Goal: Task Accomplishment & Management: Manage account settings

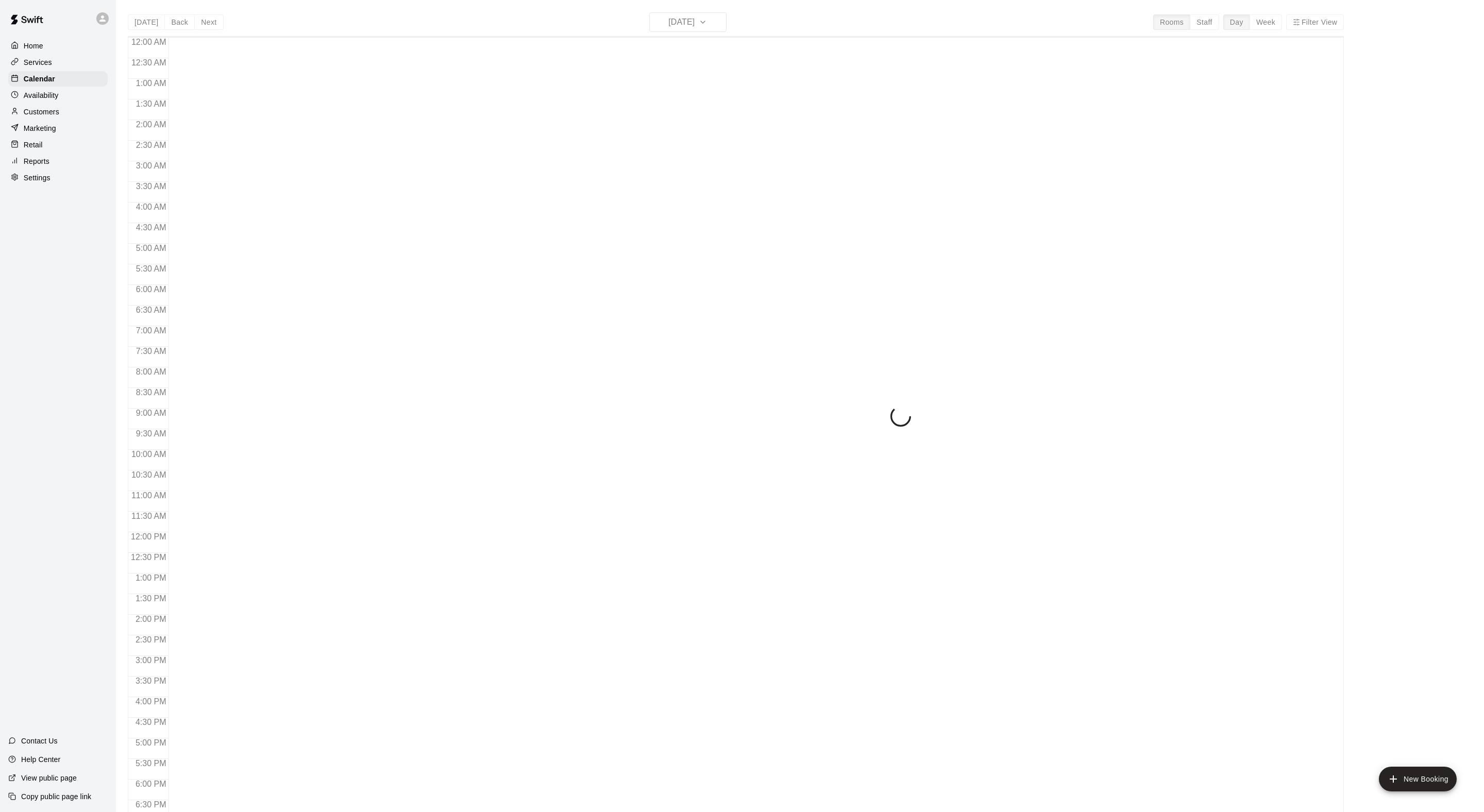
scroll to position [206, 0]
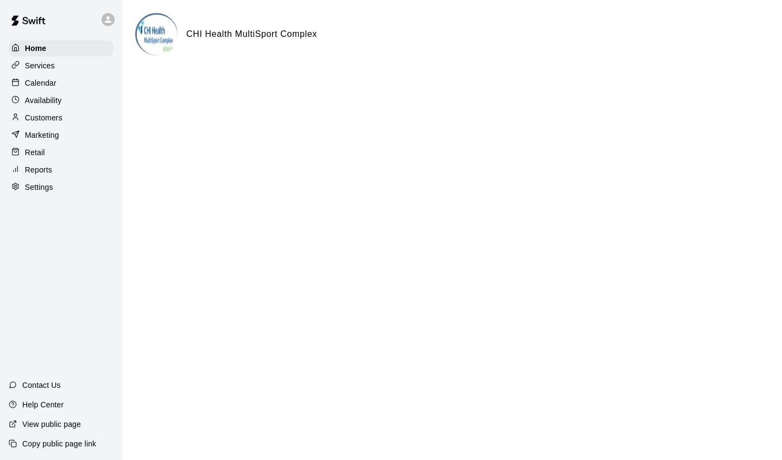
click at [76, 82] on div "Calendar" at bounding box center [61, 83] width 105 height 16
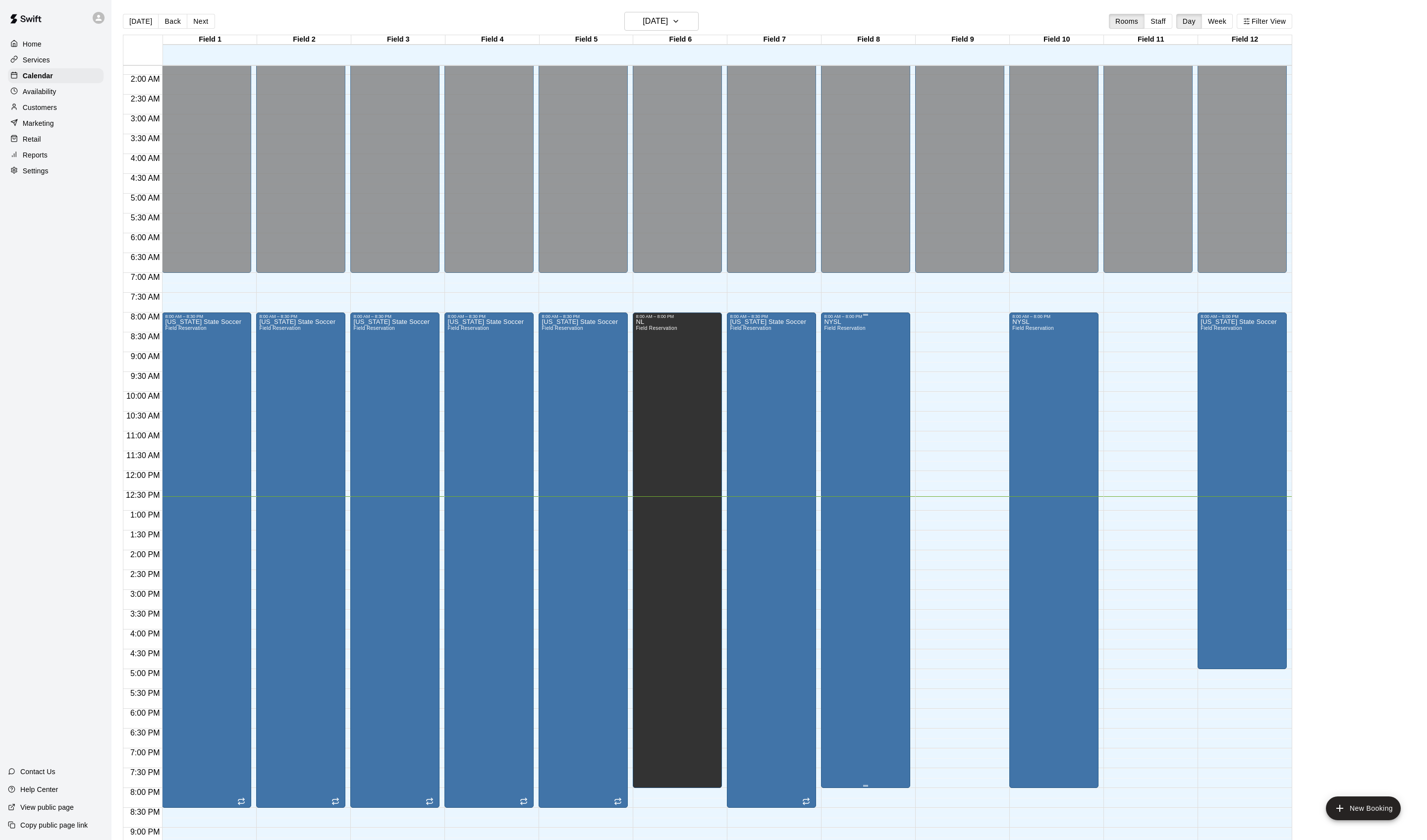
scroll to position [62, 0]
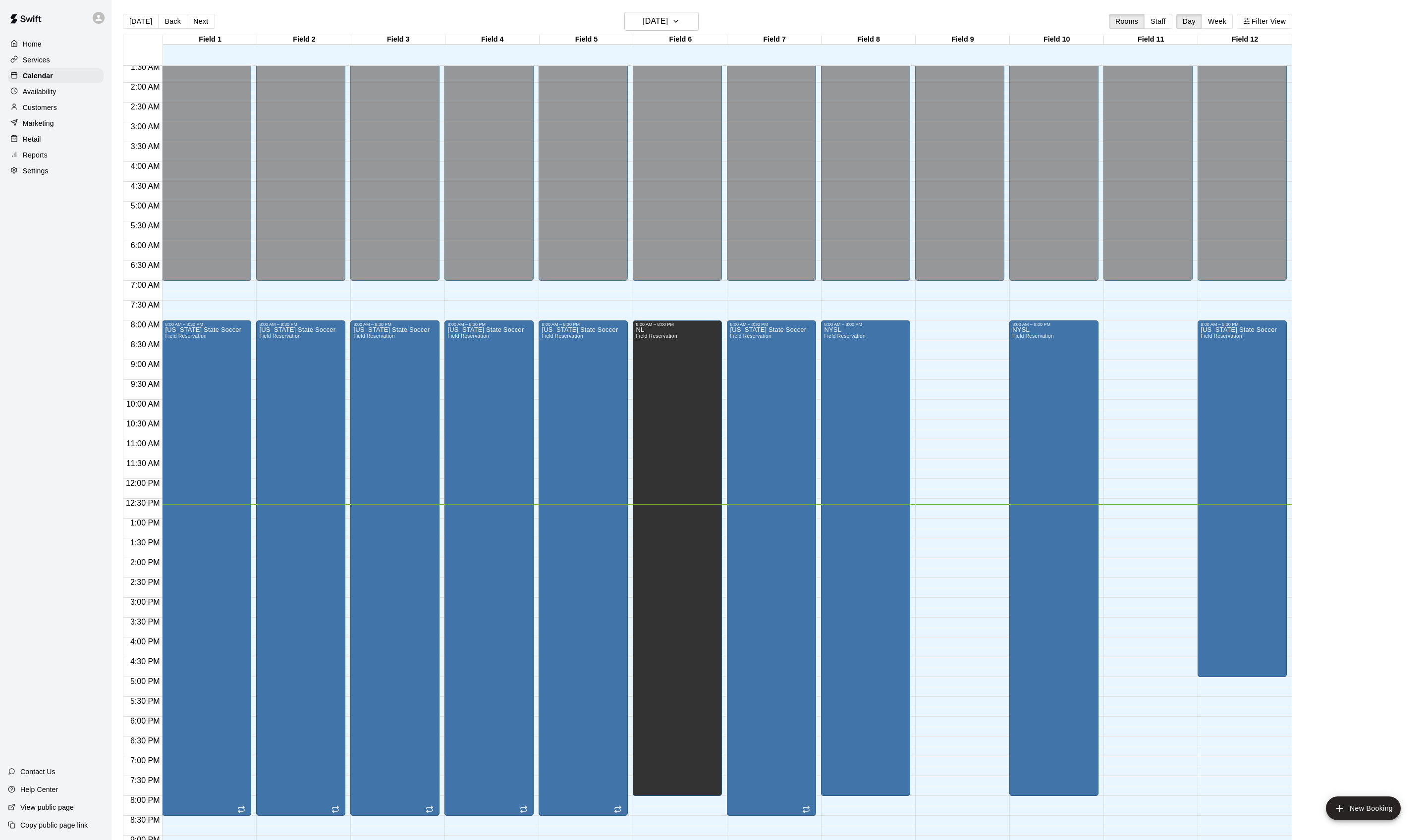
click at [661, 11] on main "[DATE] Back [DATE][DATE] Rooms Staff Day Week Filter View Field 1 11 [GEOGRAPHI…" at bounding box center [769, 428] width 1316 height 856
click at [661, 21] on h6 "[DATE]" at bounding box center [655, 21] width 26 height 14
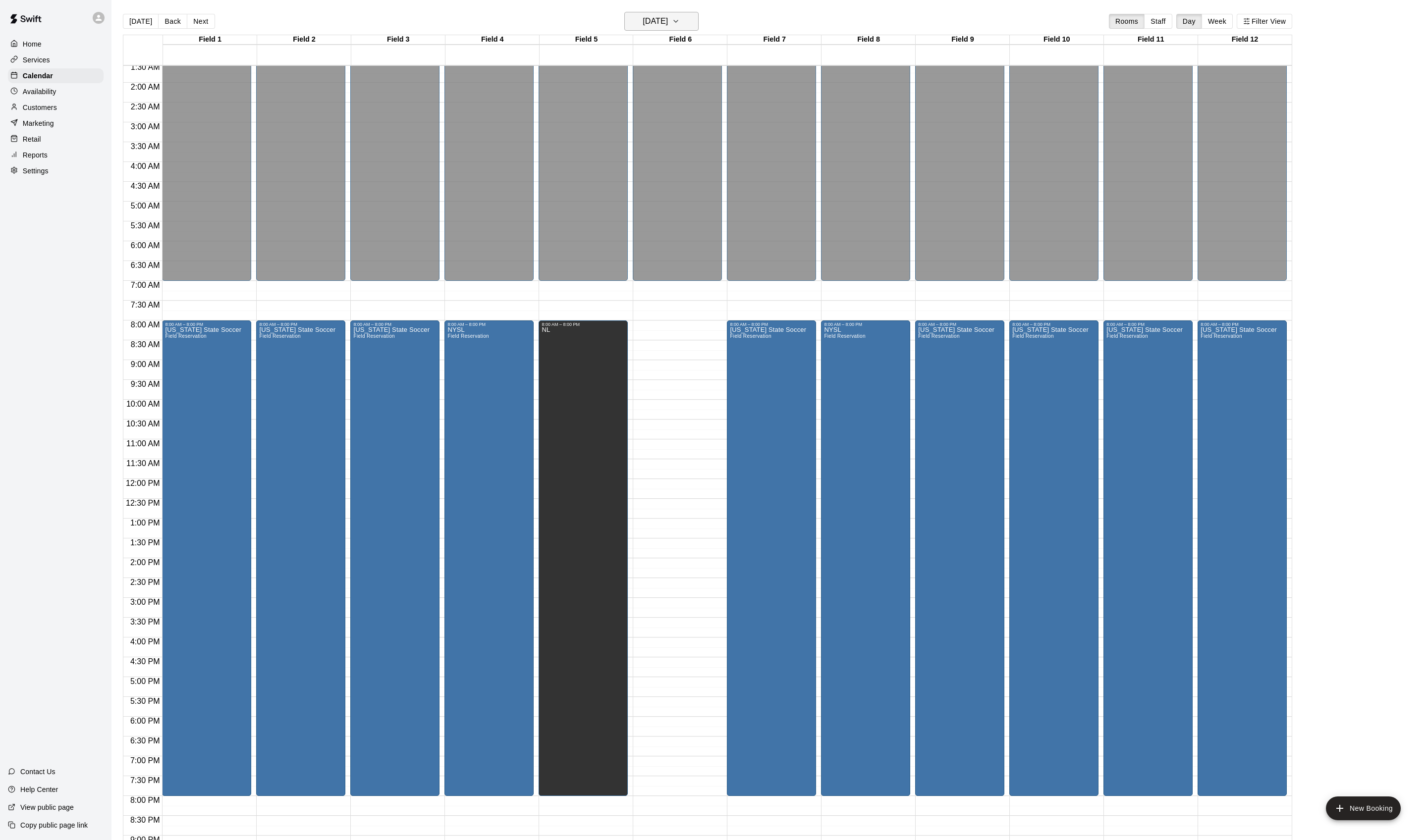
click at [680, 25] on icon "button" at bounding box center [675, 21] width 8 height 12
click at [660, 25] on h6 "[DATE]" at bounding box center [655, 21] width 26 height 14
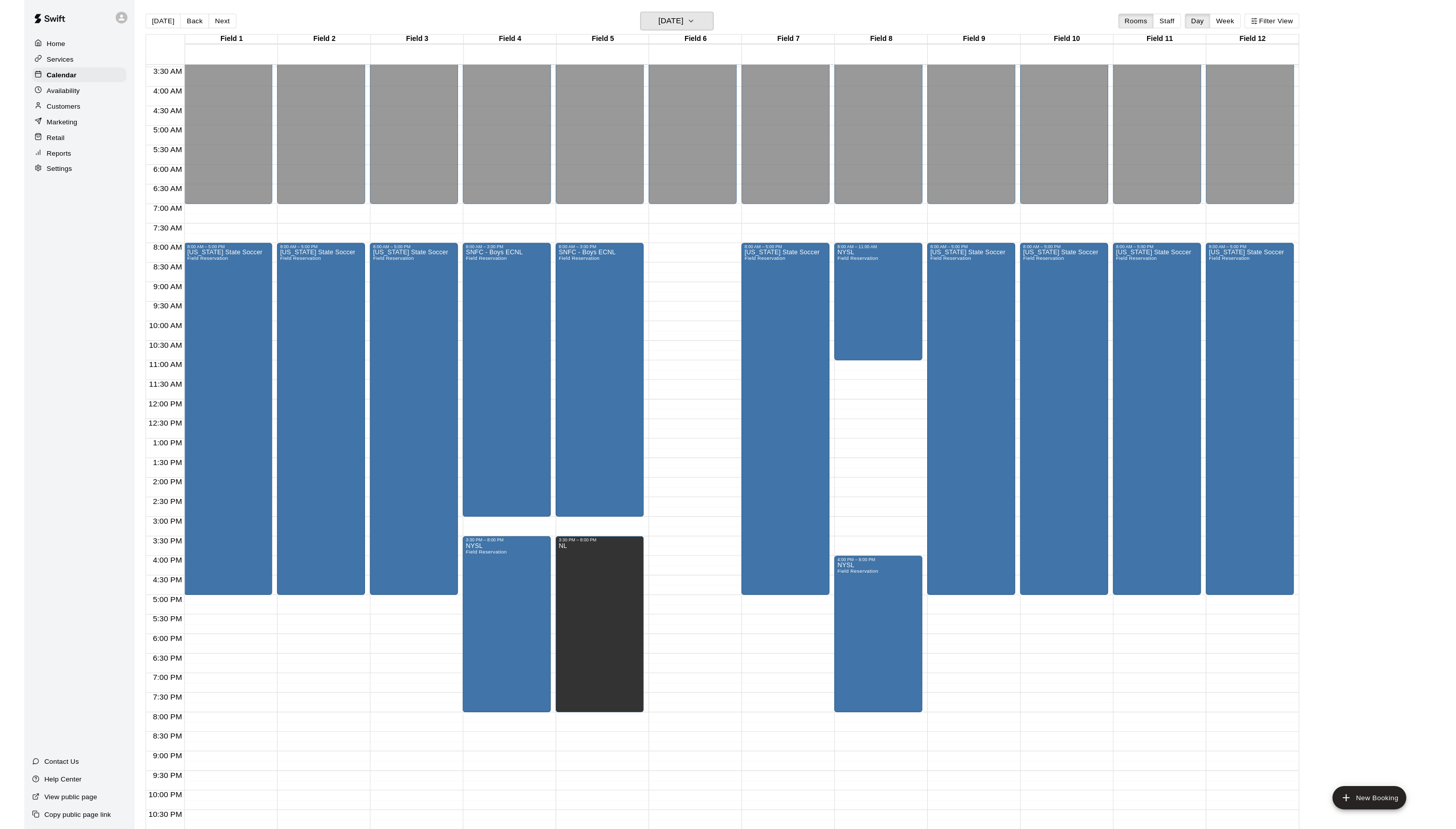
scroll to position [146, 0]
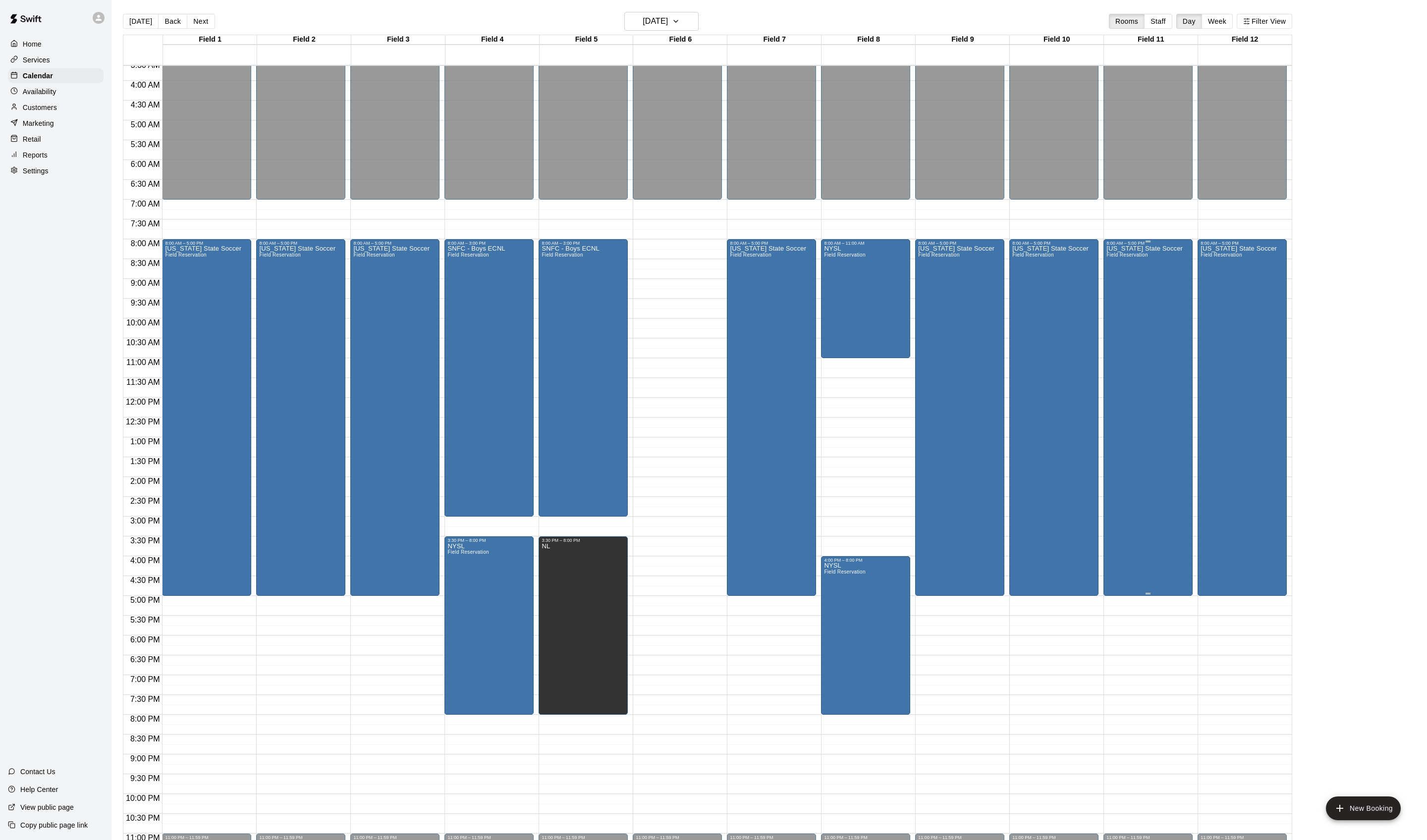
click at [713, 307] on div "[US_STATE] State Soccer Field Reservation" at bounding box center [1145, 665] width 77 height 840
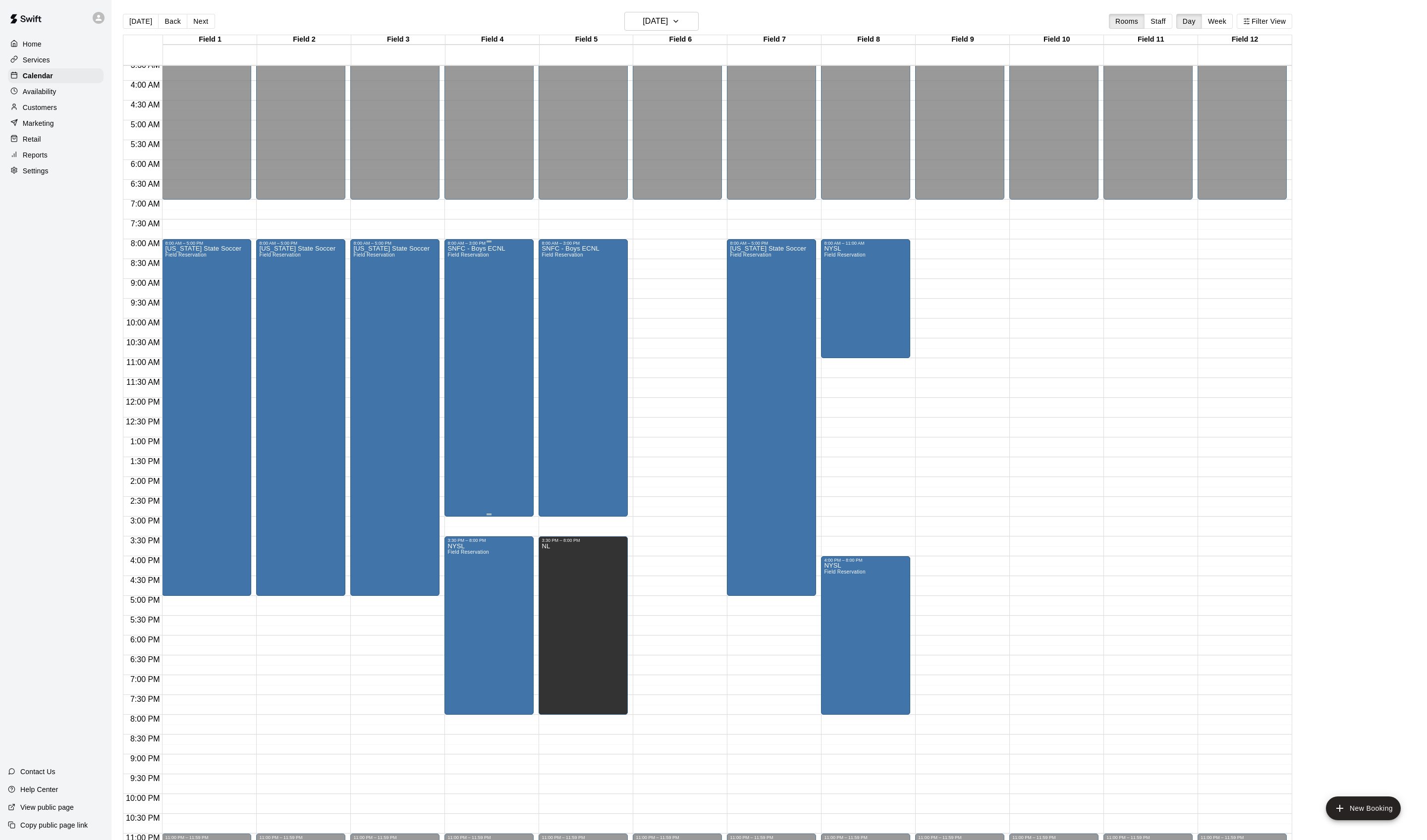
click at [505, 380] on div "SNFC - Boys ECNL Field Reservation" at bounding box center [475, 665] width 57 height 840
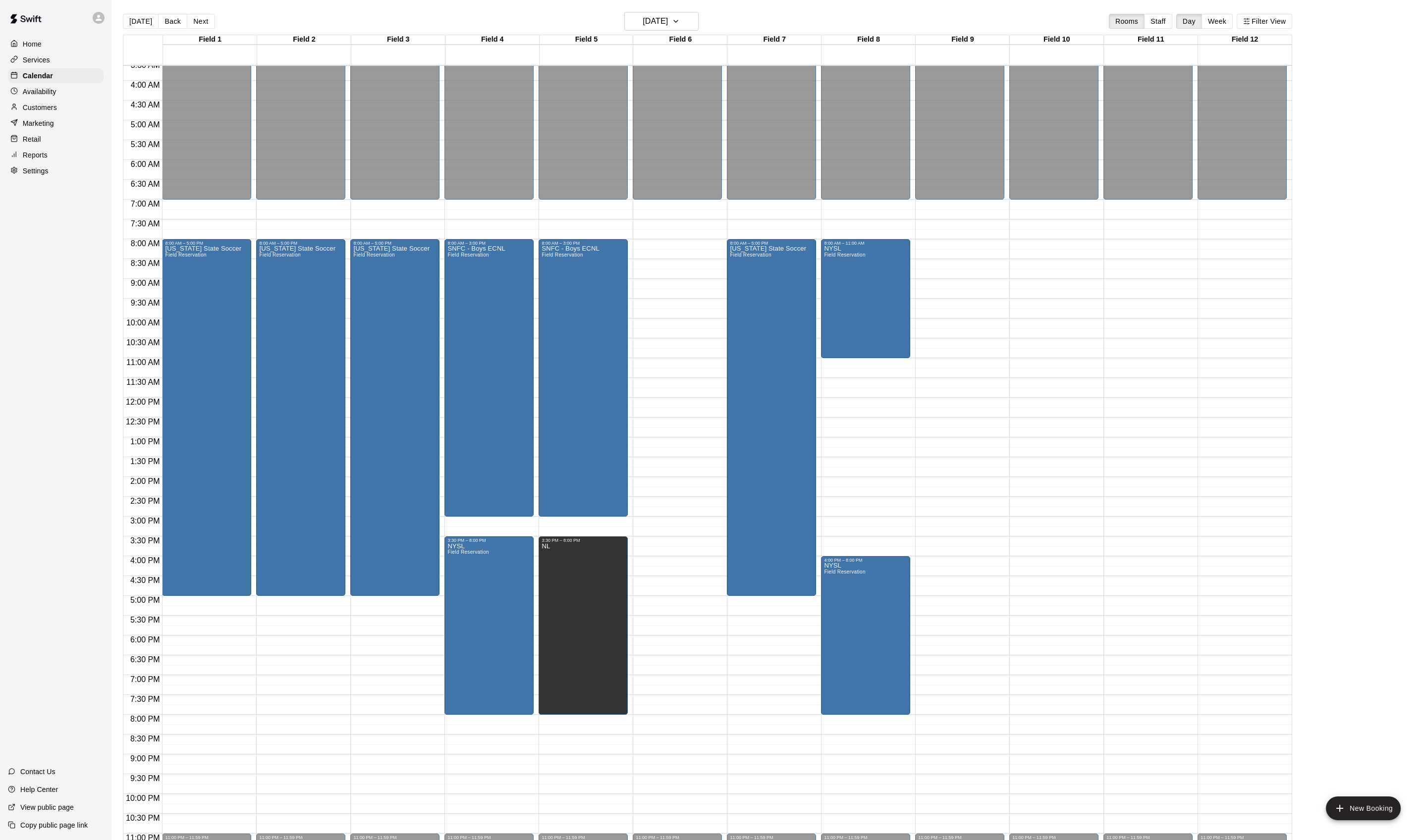
click at [274, 110] on li "Field 12" at bounding box center [166, 106] width 214 height 9
click at [274, 420] on li "11A" at bounding box center [166, 757] width 214 height 9
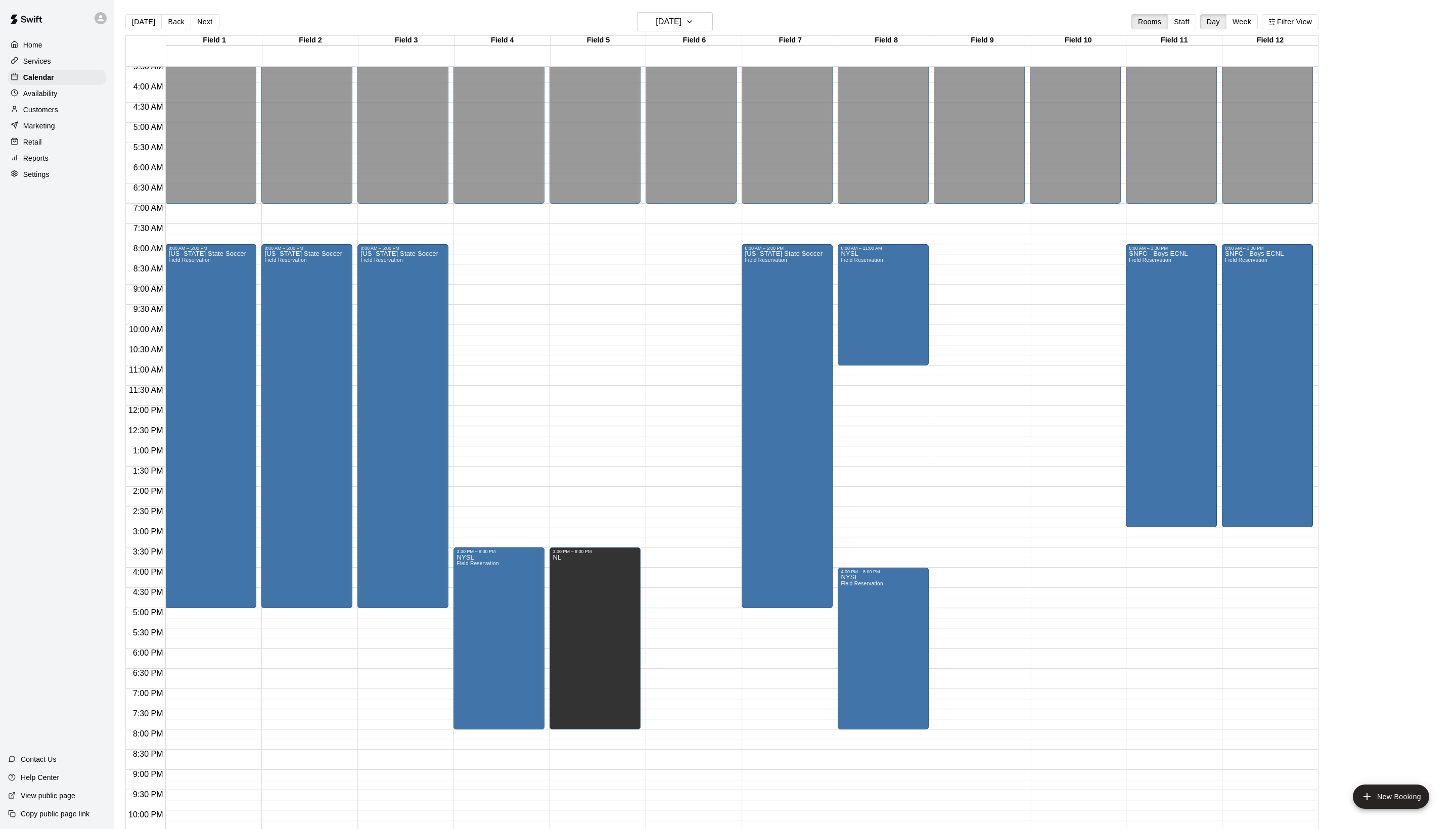
click at [279, 176] on li "10A" at bounding box center [169, 171] width 219 height 9
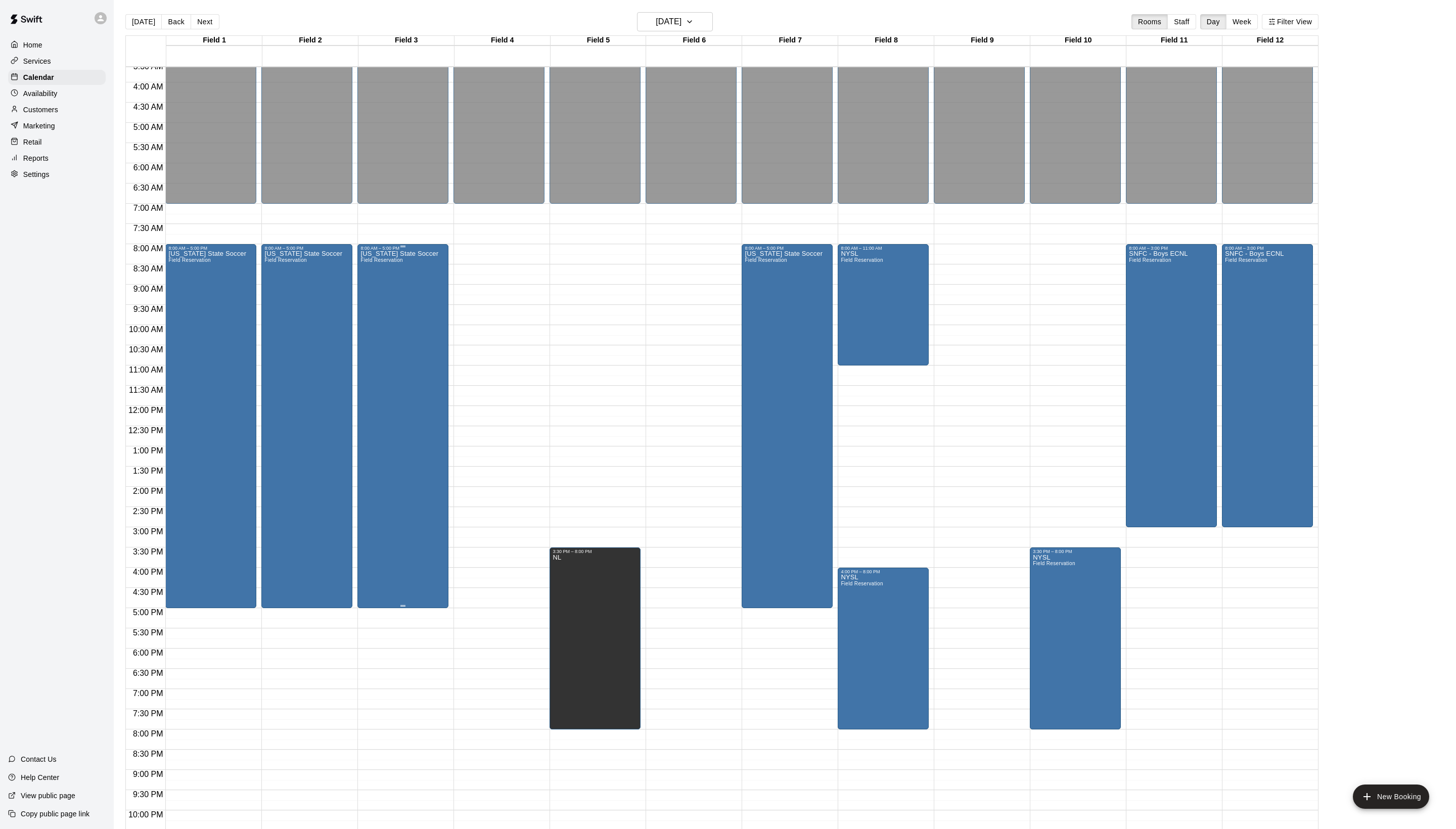
click at [380, 318] on div "[US_STATE] State Soccer Field Reservation" at bounding box center [399, 664] width 78 height 829
type input "**********"
click at [279, 428] on li "Field 4A" at bounding box center [169, 695] width 219 height 9
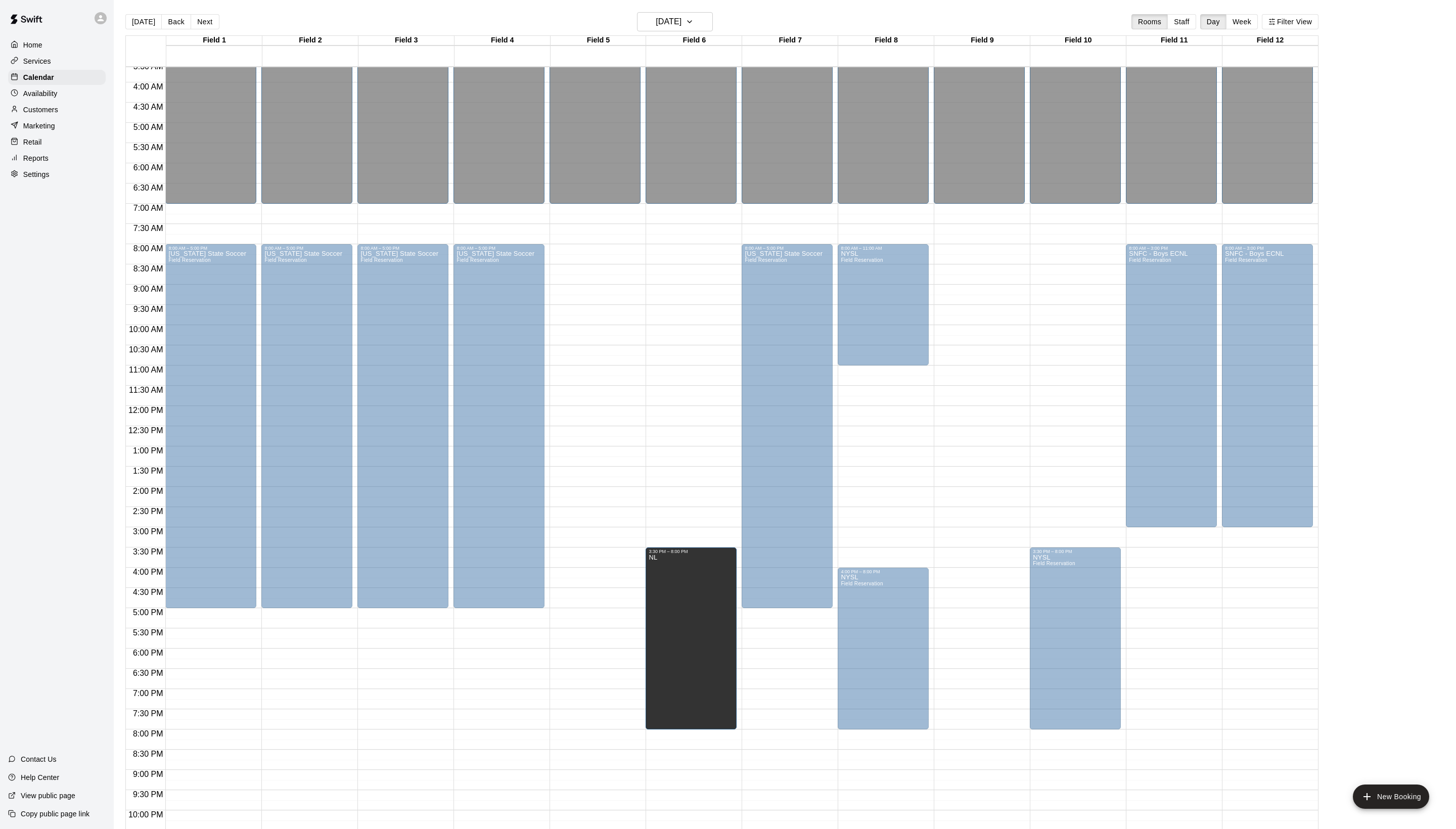
drag, startPoint x: 617, startPoint y: 607, endPoint x: 691, endPoint y: 609, distance: 74.0
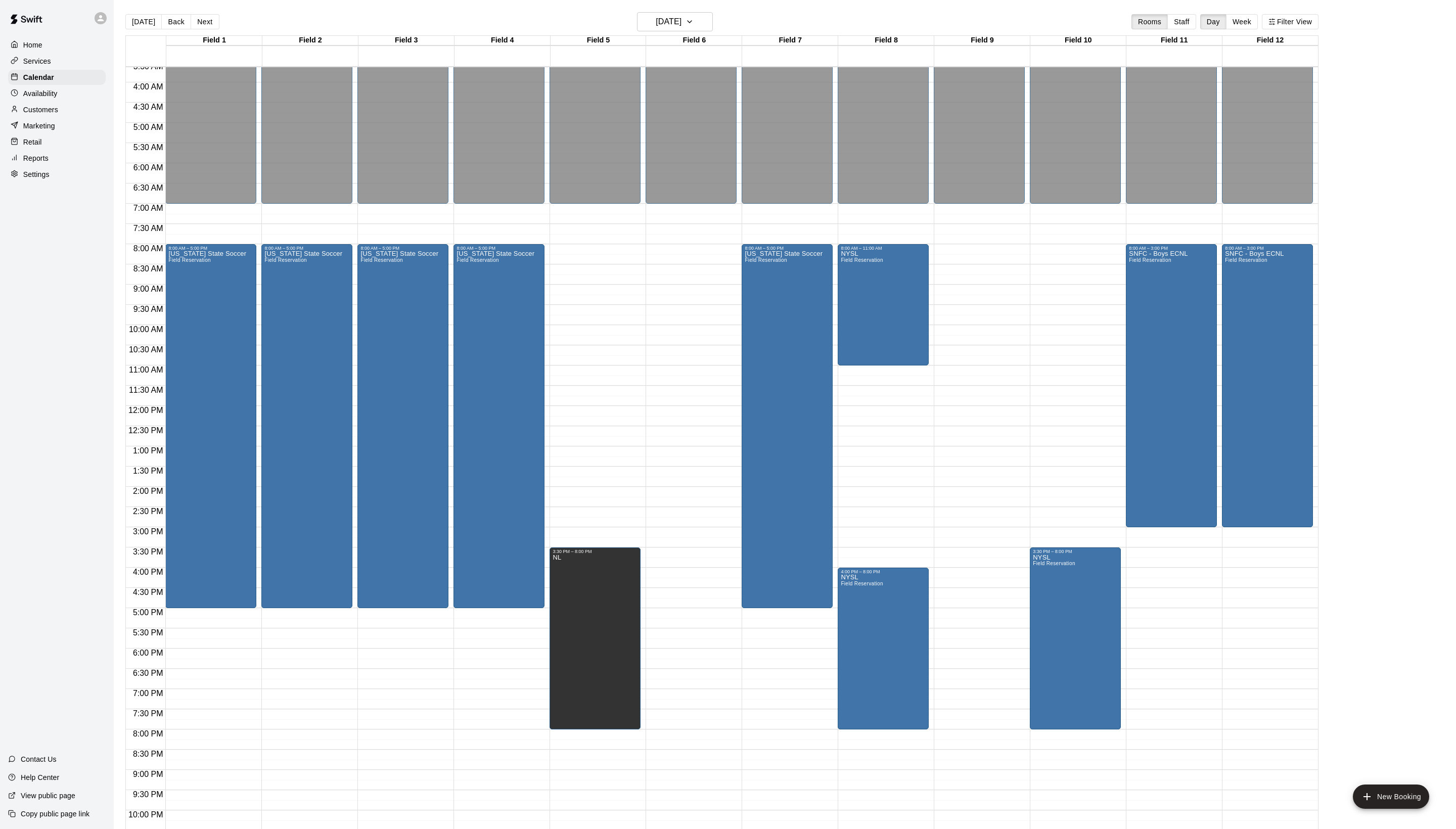
click at [279, 194] on li "Field 6A" at bounding box center [169, 190] width 219 height 9
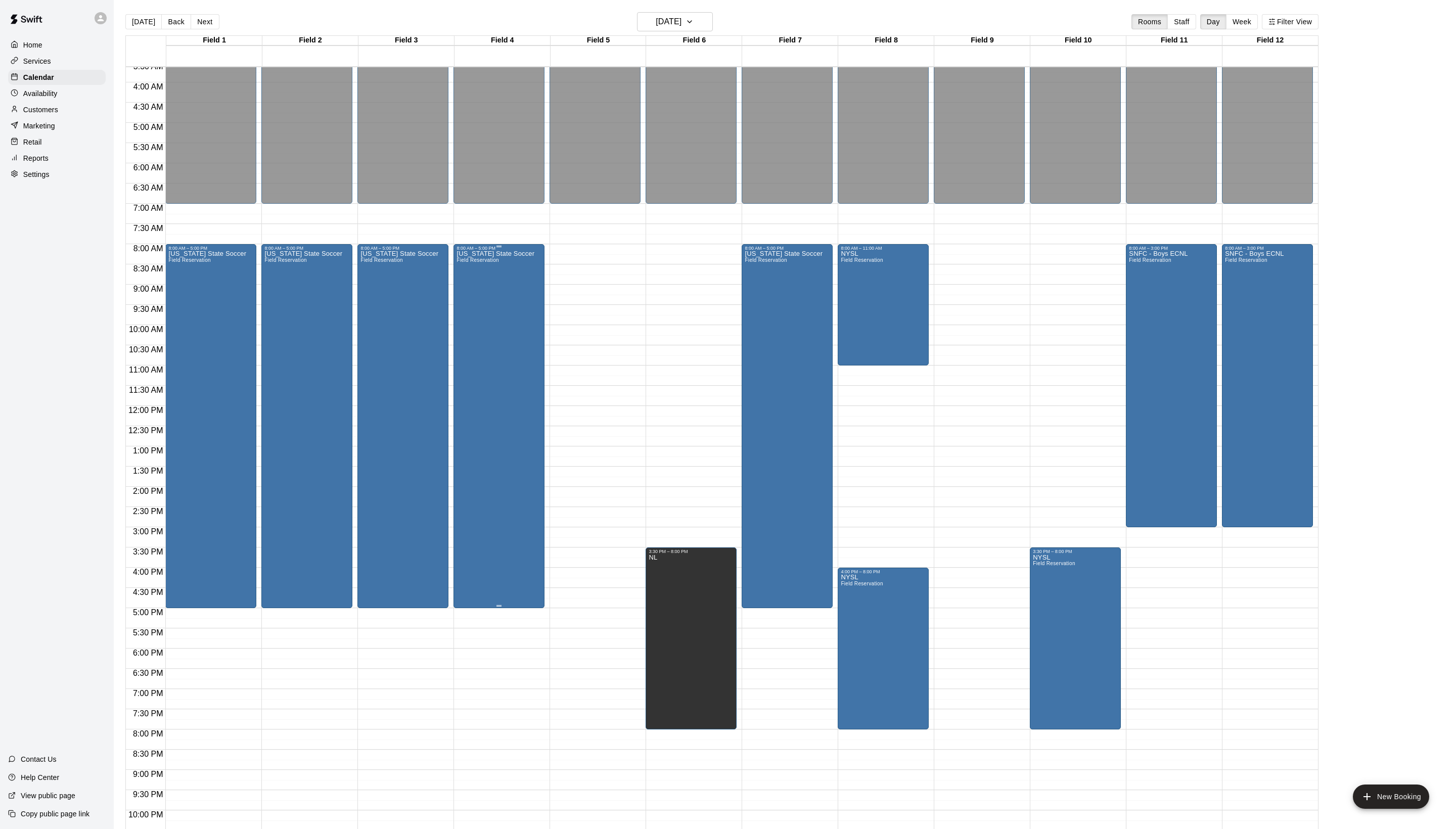
click at [520, 352] on div "[US_STATE] State Soccer Field Reservation" at bounding box center [495, 664] width 78 height 829
click at [279, 428] on li "Field 5A" at bounding box center [169, 714] width 219 height 9
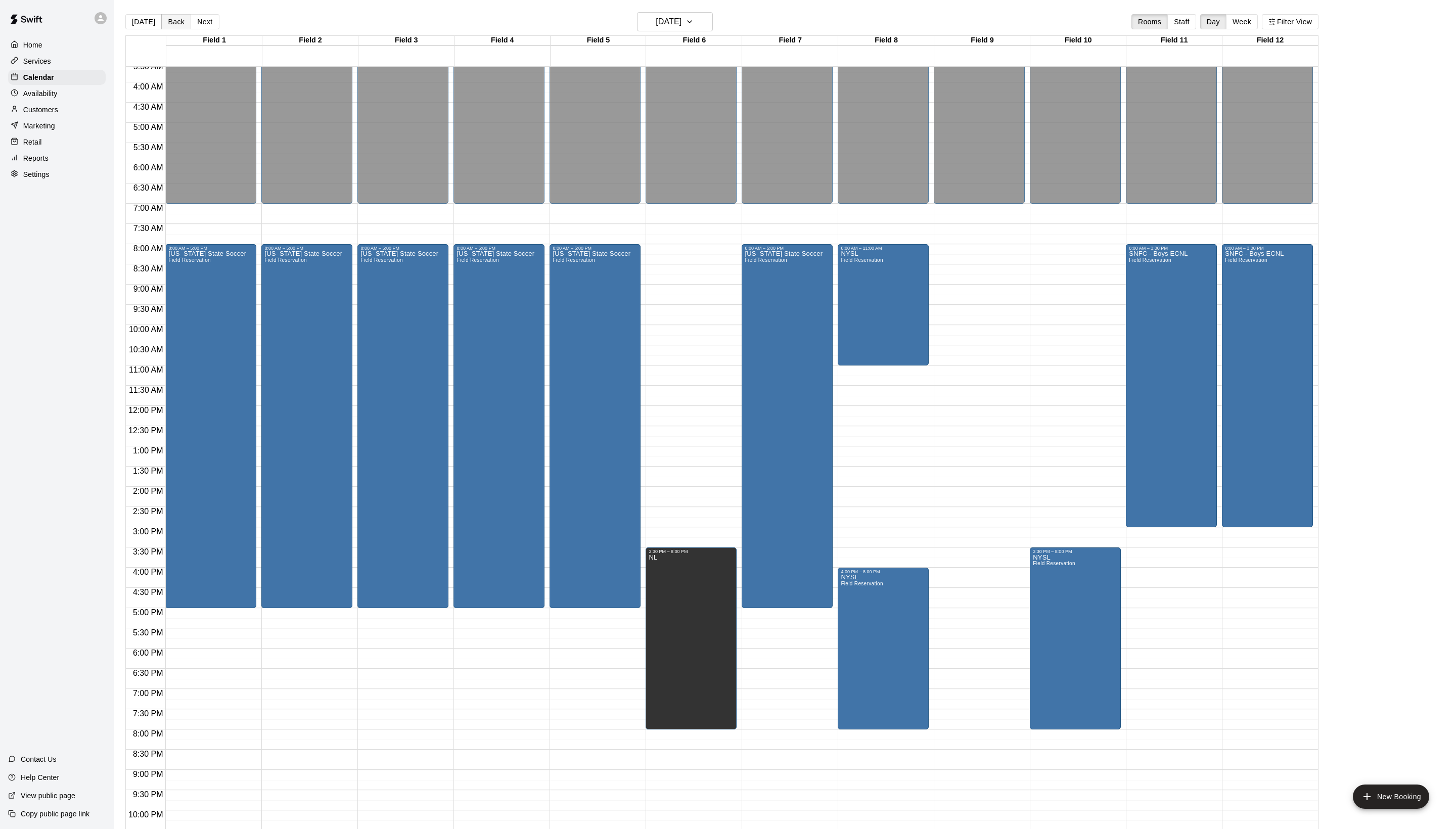
click at [191, 26] on button "Back" at bounding box center [176, 21] width 30 height 15
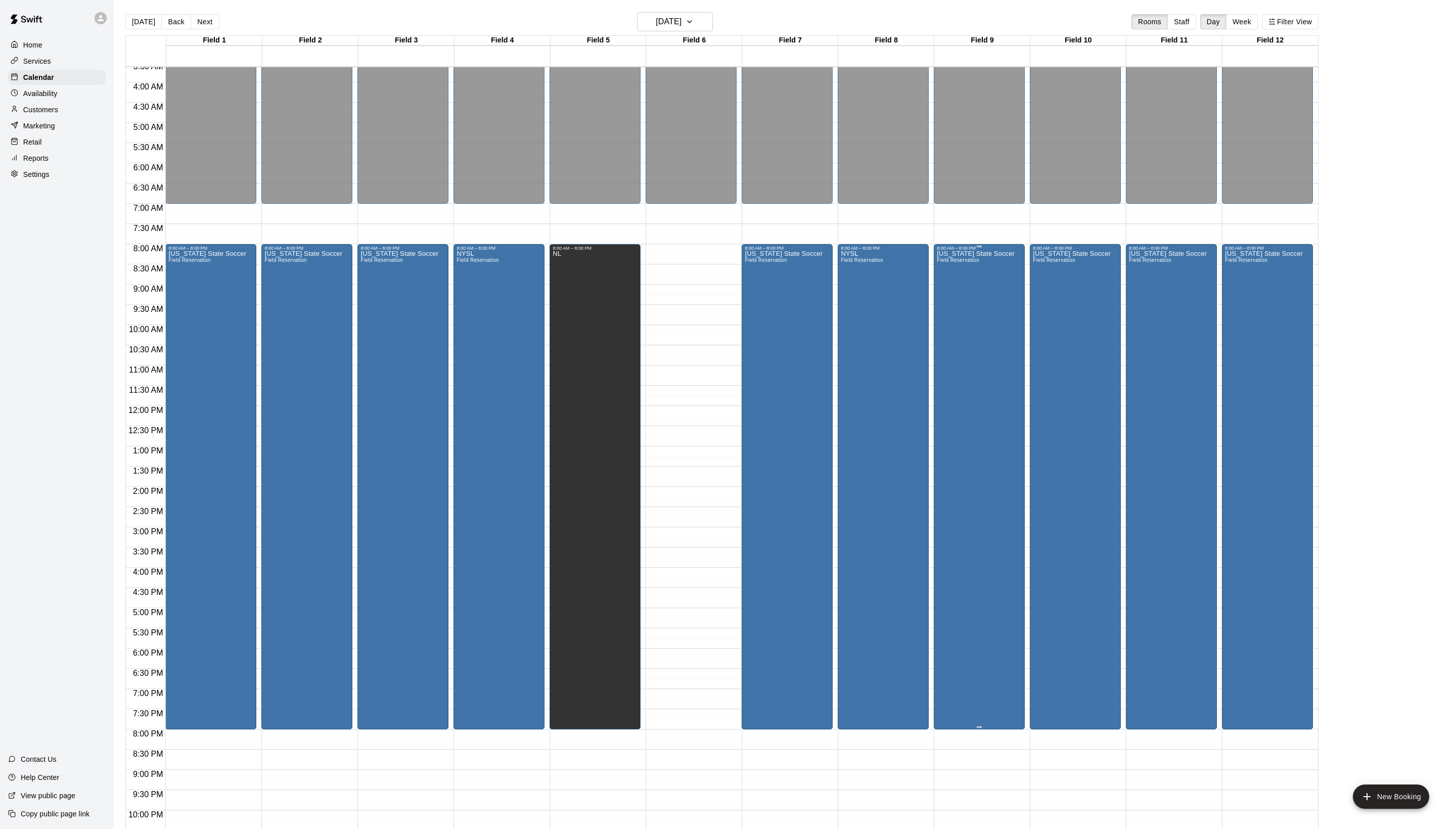
click at [727, 352] on div "[US_STATE] State Soccer Field Reservation" at bounding box center [976, 664] width 78 height 829
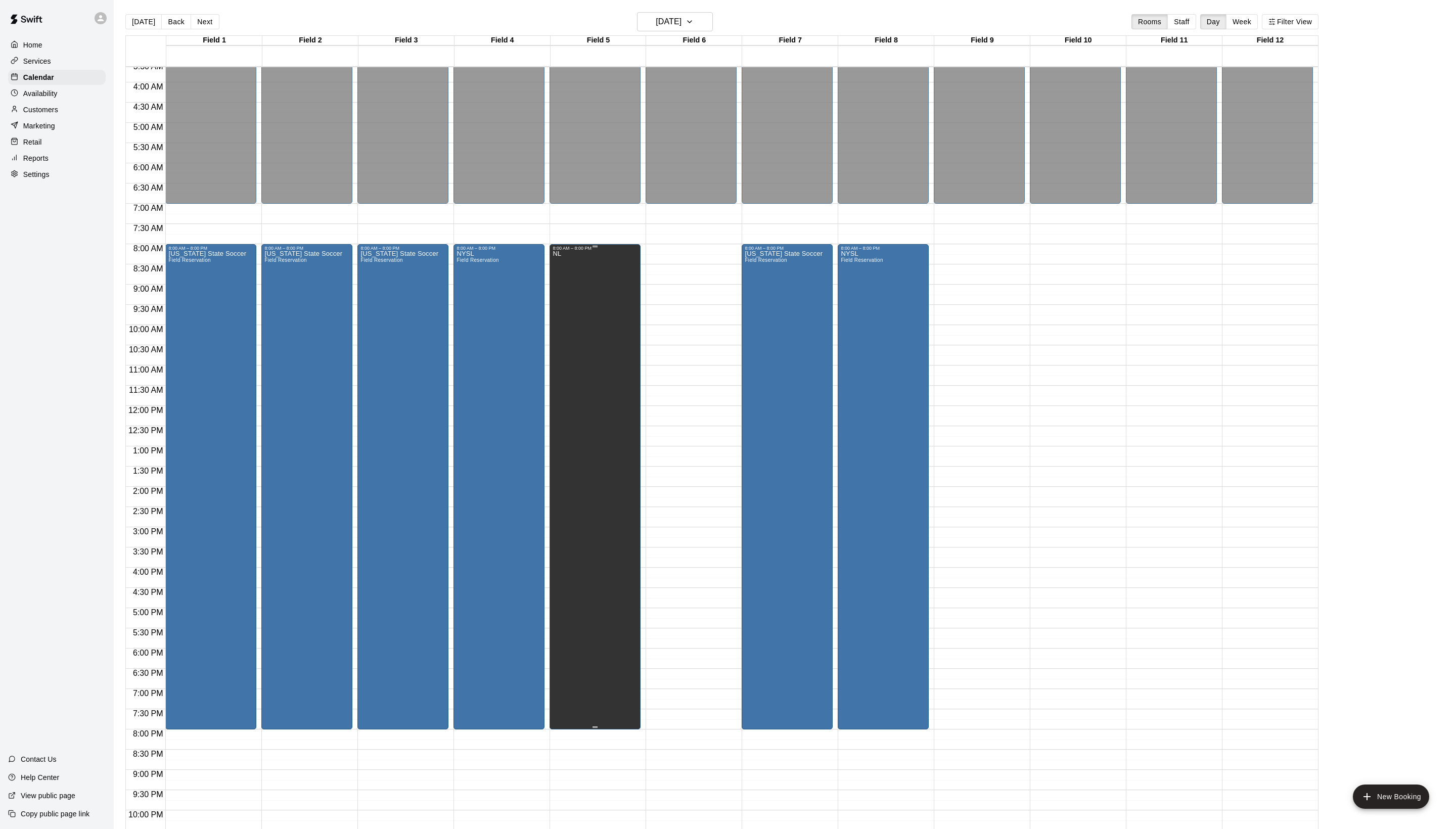
click at [607, 394] on div "NL" at bounding box center [595, 664] width 85 height 829
click at [715, 428] on div at bounding box center [728, 845] width 1456 height 0
click at [482, 349] on div "[GEOGRAPHIC_DATA]" at bounding box center [477, 664] width 42 height 829
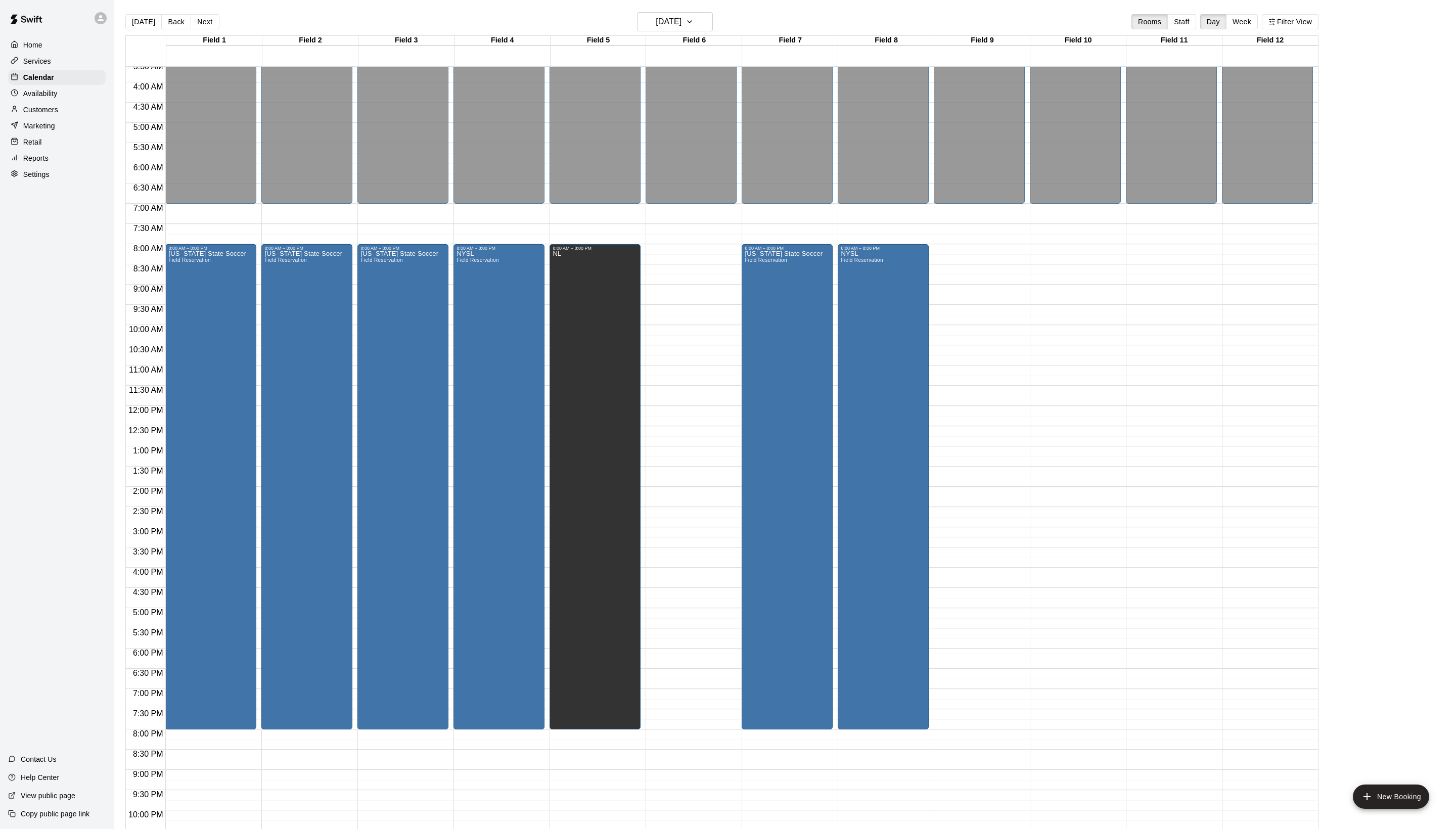
click at [279, 428] on li "10A" at bounding box center [169, 750] width 219 height 9
click at [279, 428] on li "10B" at bounding box center [169, 759] width 219 height 9
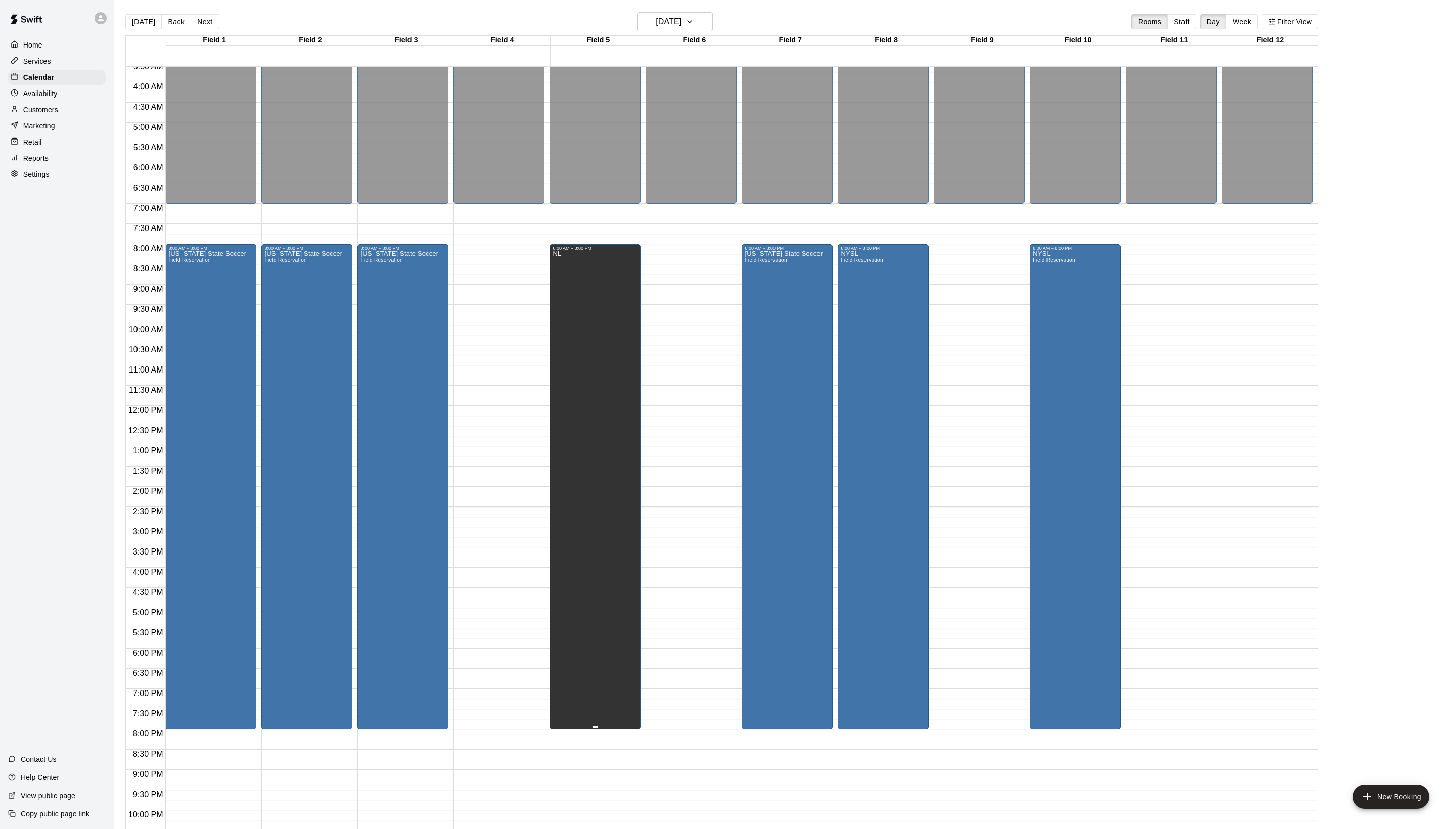
click at [607, 371] on div "NL" at bounding box center [595, 664] width 85 height 829
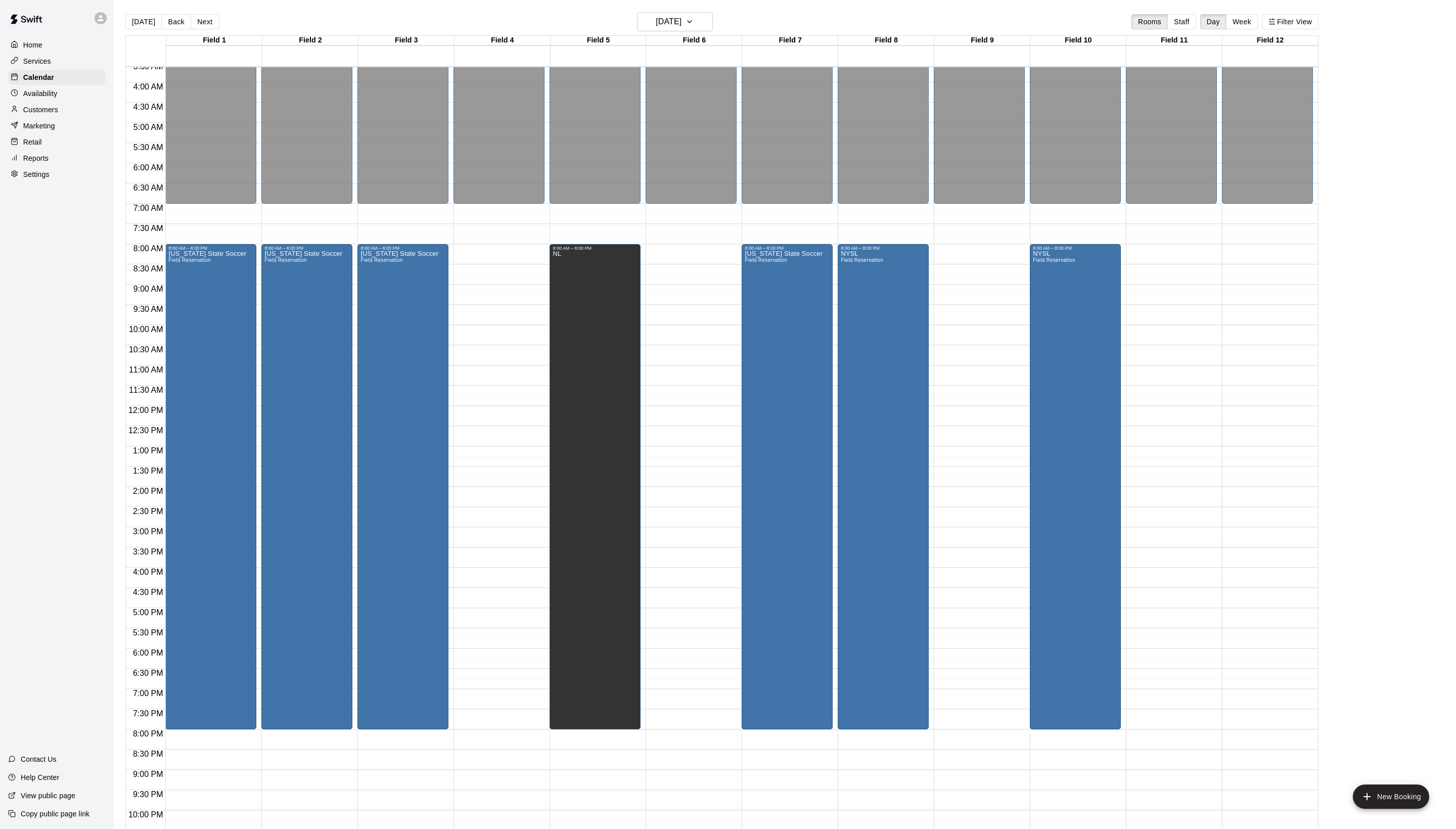
click at [279, 194] on li "Field 6A" at bounding box center [169, 190] width 219 height 9
click at [279, 203] on li "Field 6B" at bounding box center [169, 199] width 219 height 9
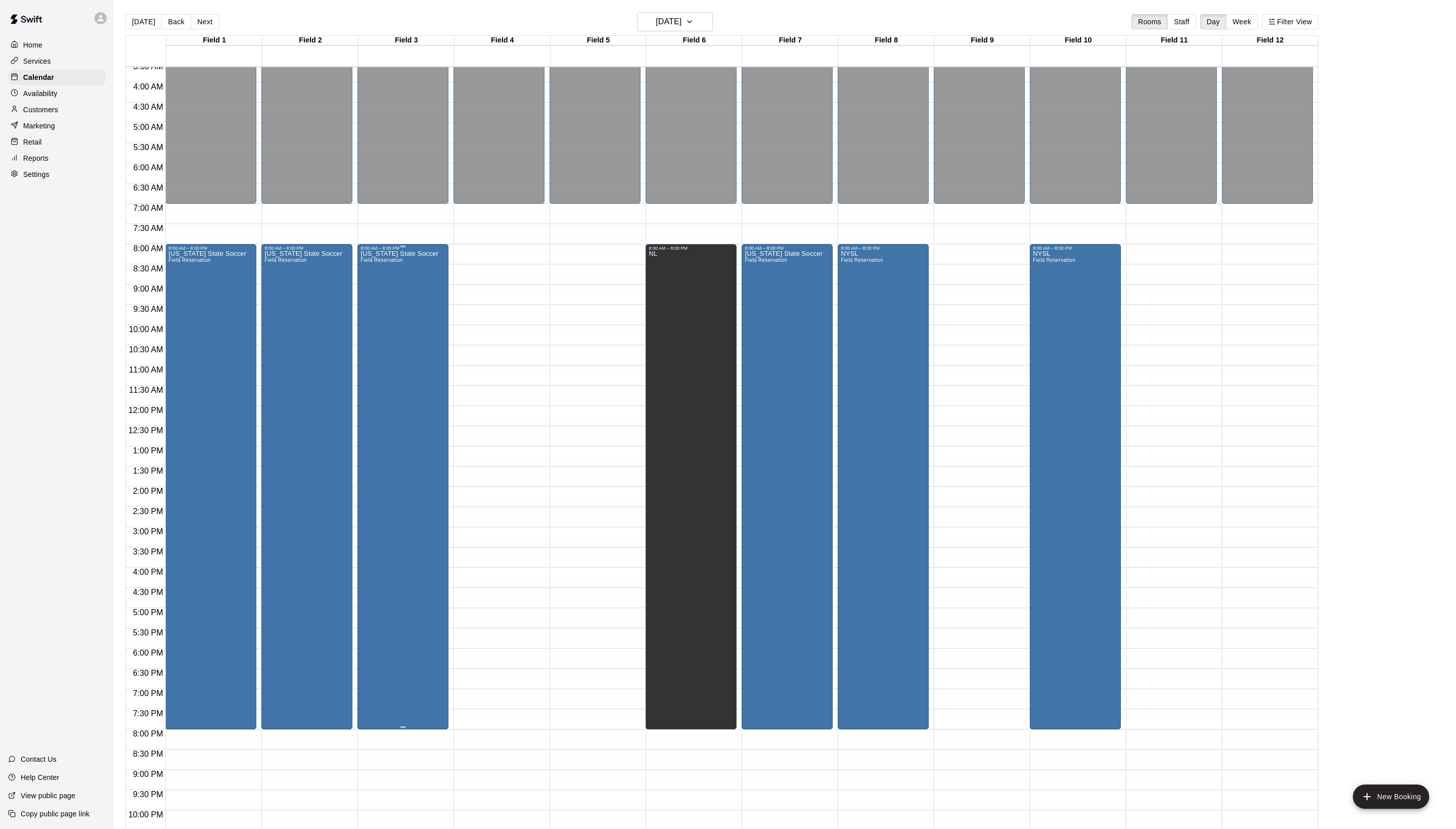
click at [387, 341] on div "[US_STATE] State Soccer Field Reservation" at bounding box center [399, 664] width 78 height 829
type input "**********"
click at [279, 428] on li "Field 4A" at bounding box center [169, 695] width 219 height 9
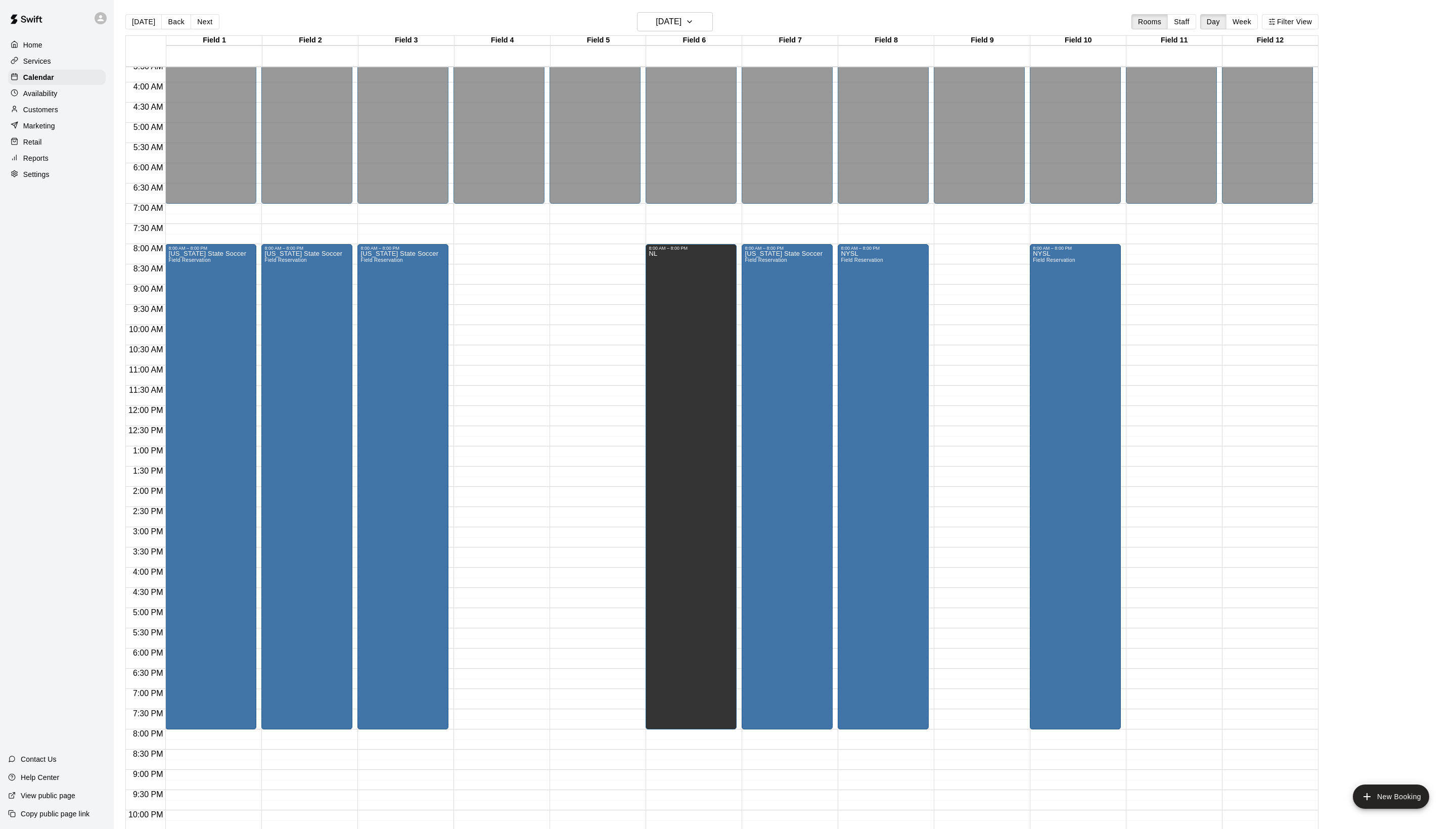
click at [279, 428] on li "Field 5A" at bounding box center [169, 714] width 219 height 9
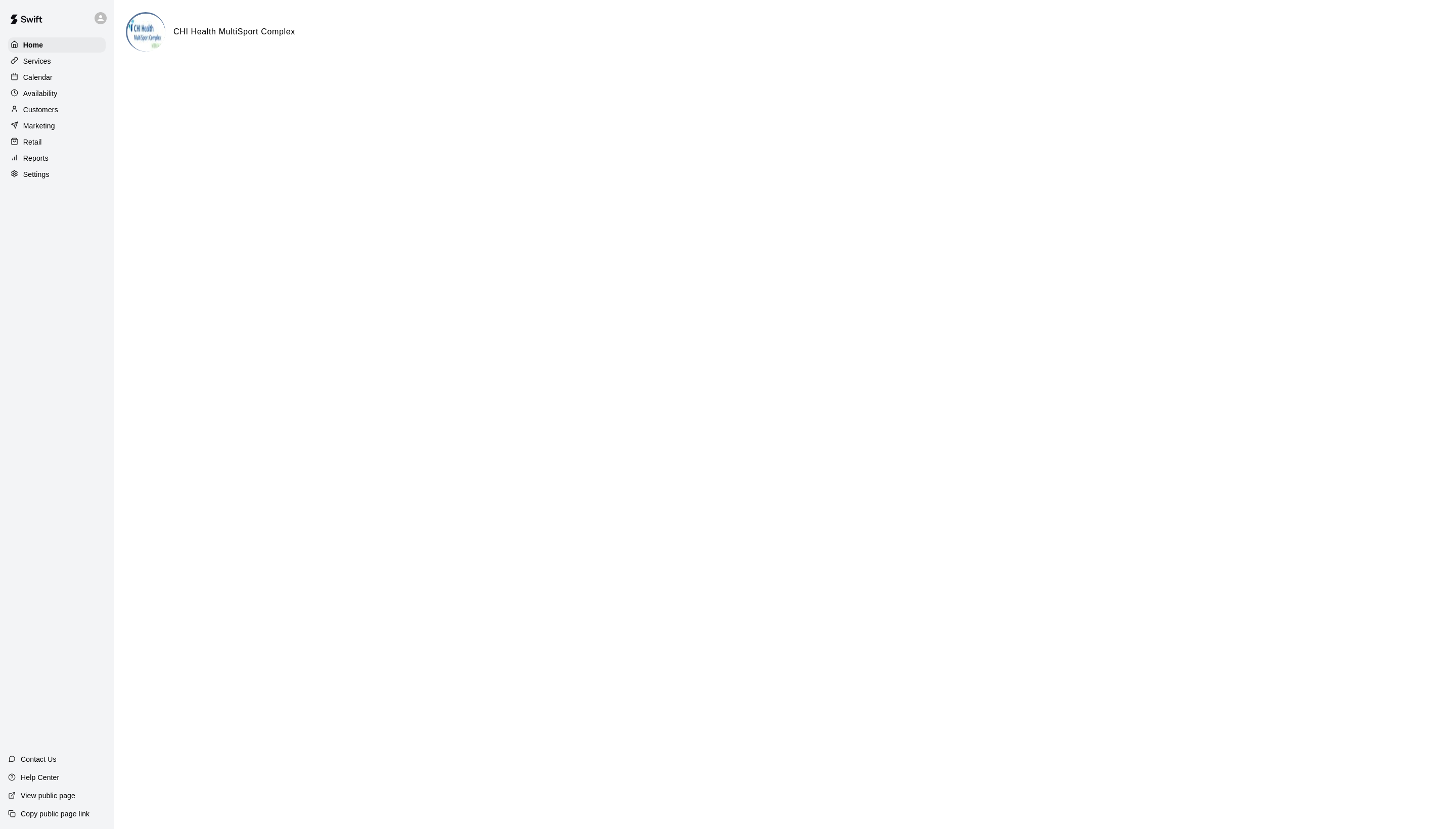
click at [59, 85] on div "Calendar" at bounding box center [57, 77] width 98 height 15
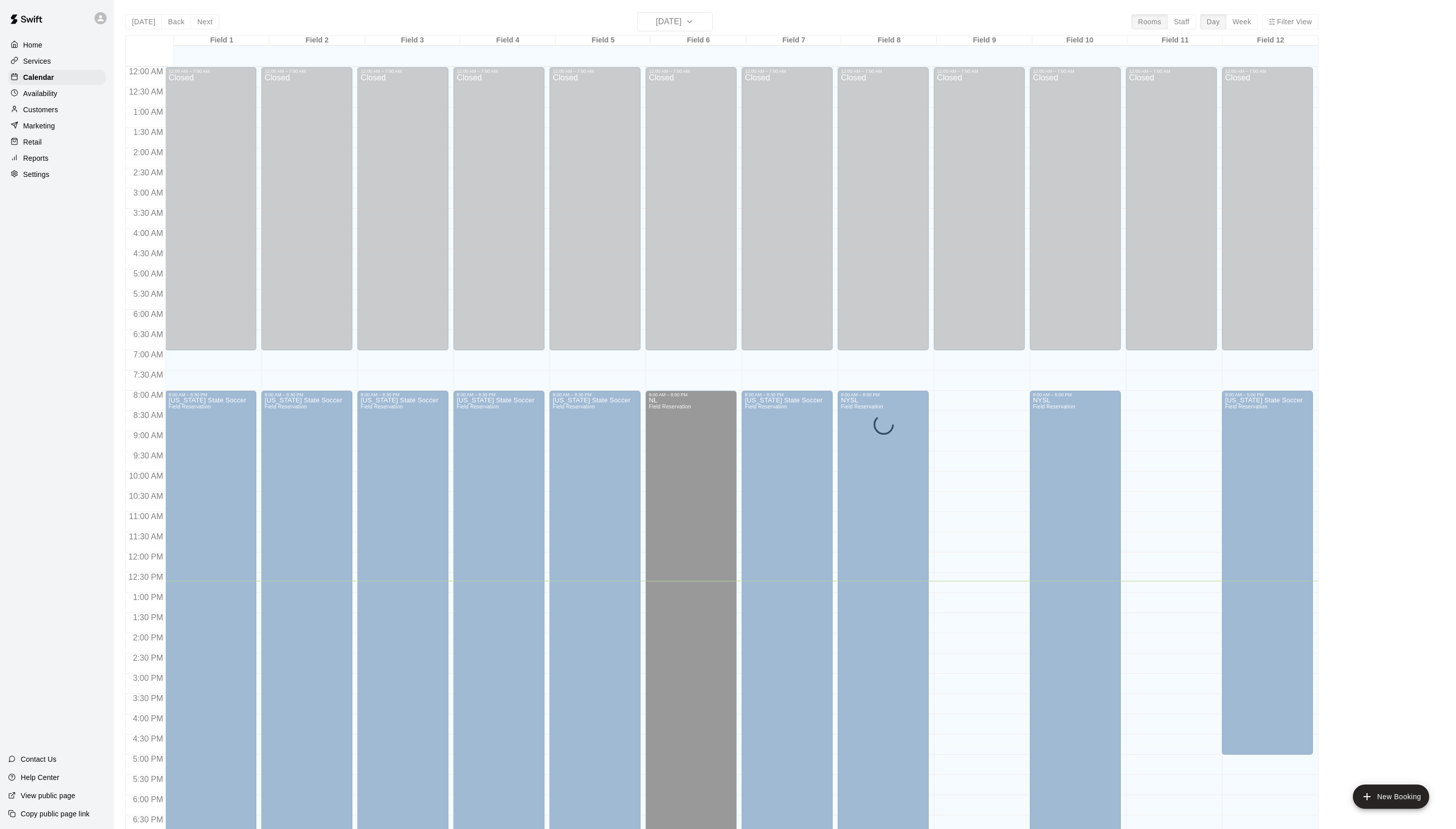
scroll to position [169, 0]
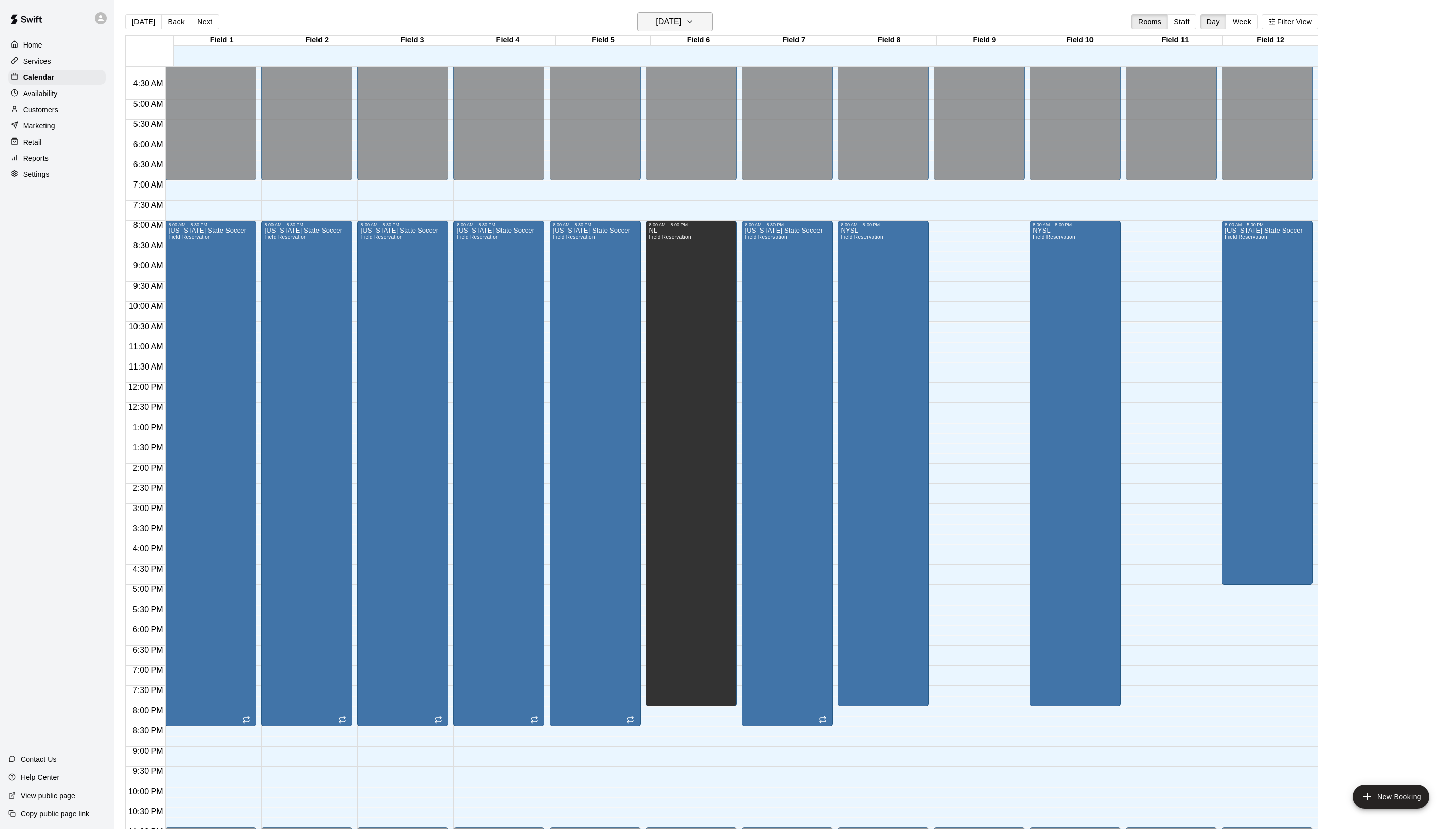
click at [677, 24] on h6 "[DATE]" at bounding box center [668, 21] width 26 height 14
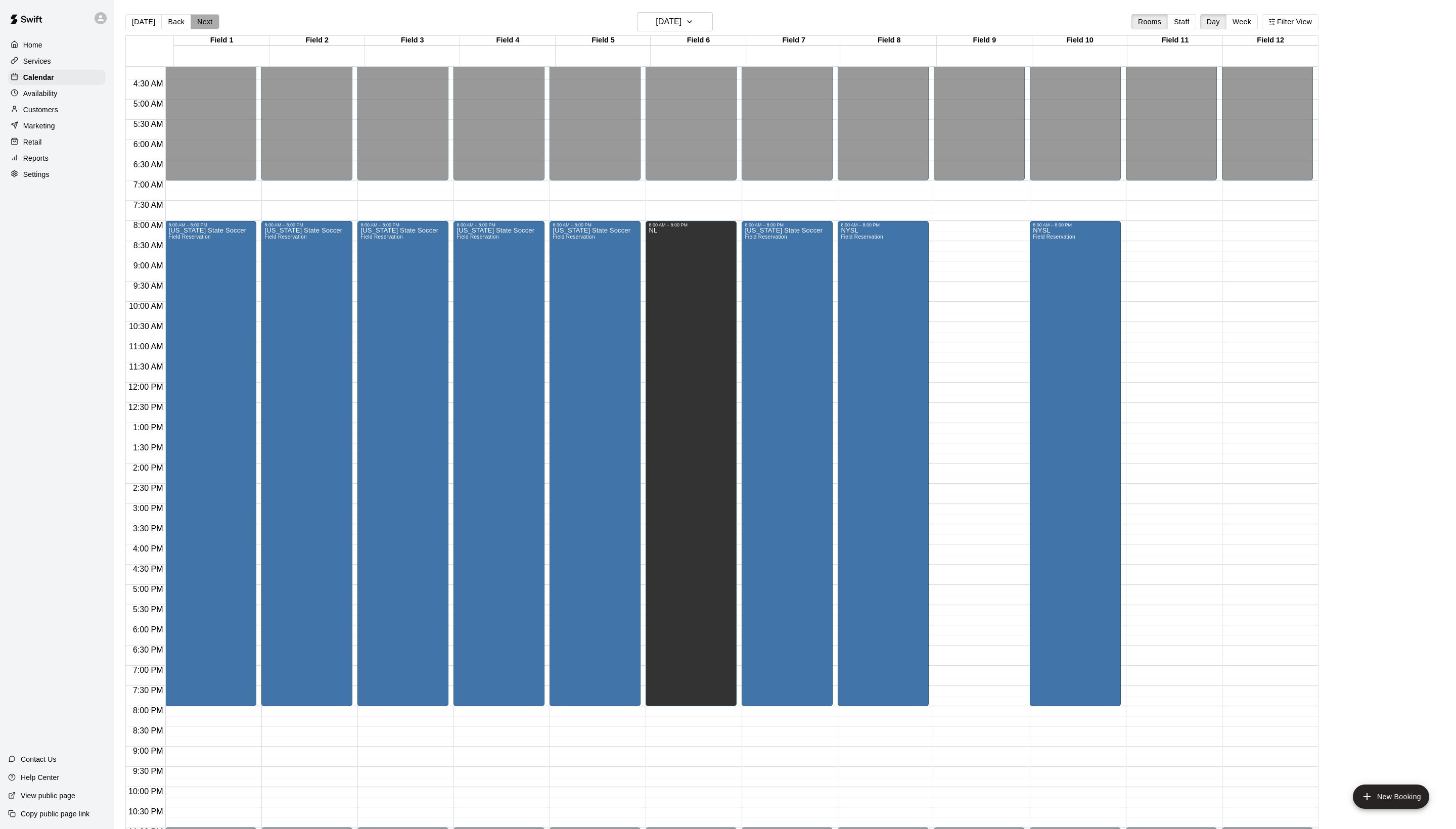
click at [210, 19] on button "Next" at bounding box center [205, 21] width 28 height 15
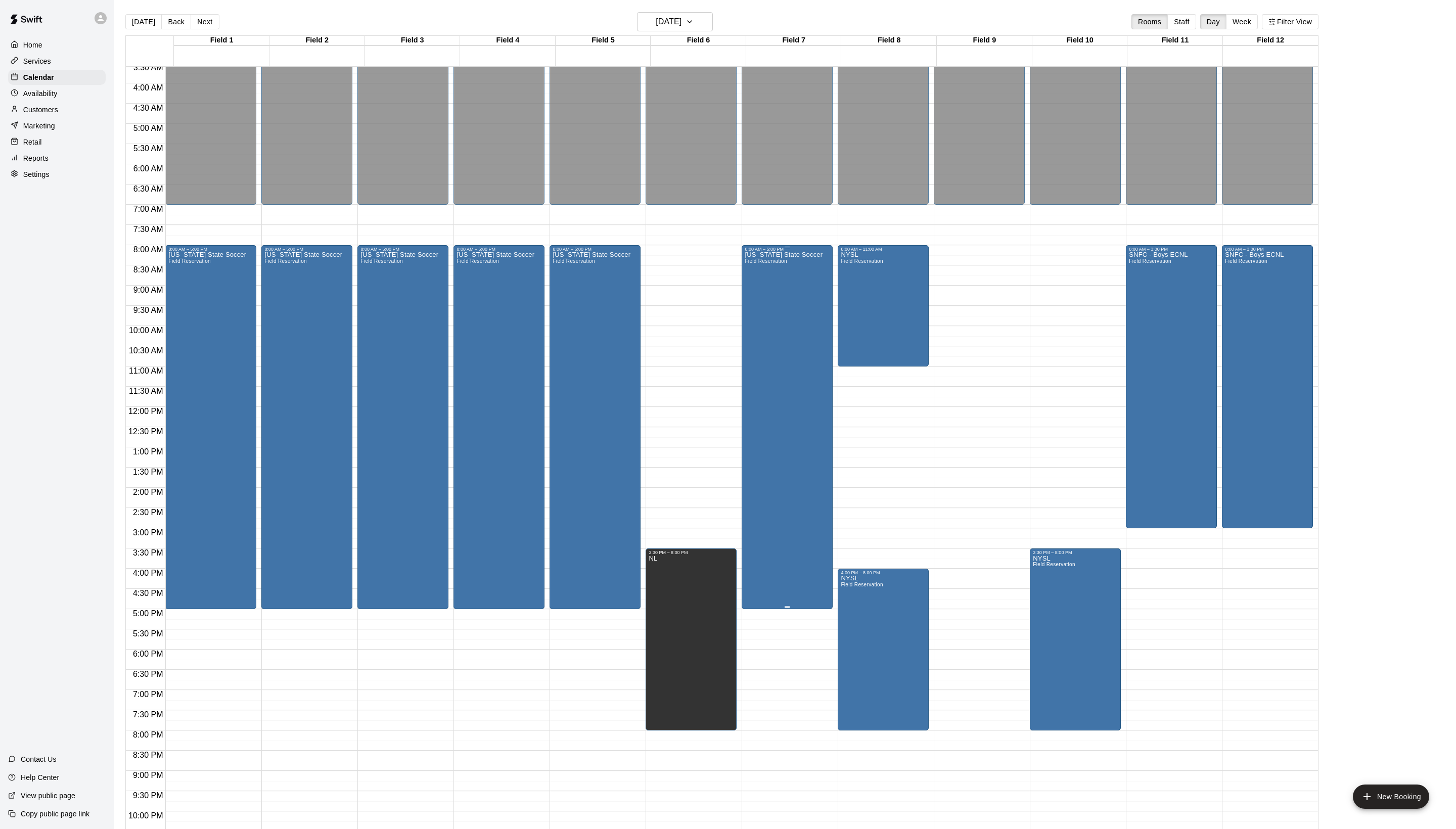
scroll to position [136, 0]
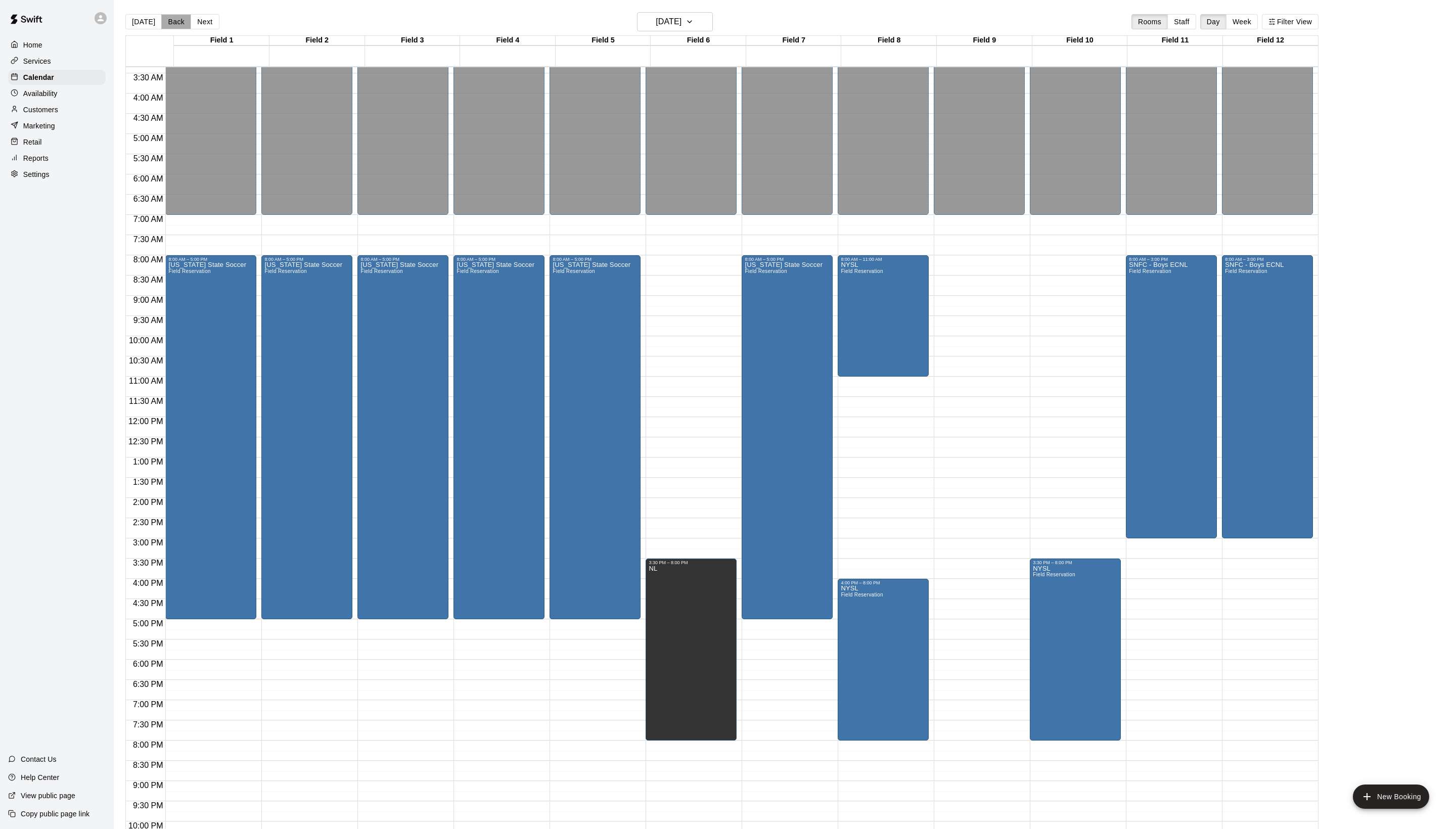
click at [182, 16] on button "Back" at bounding box center [176, 21] width 30 height 15
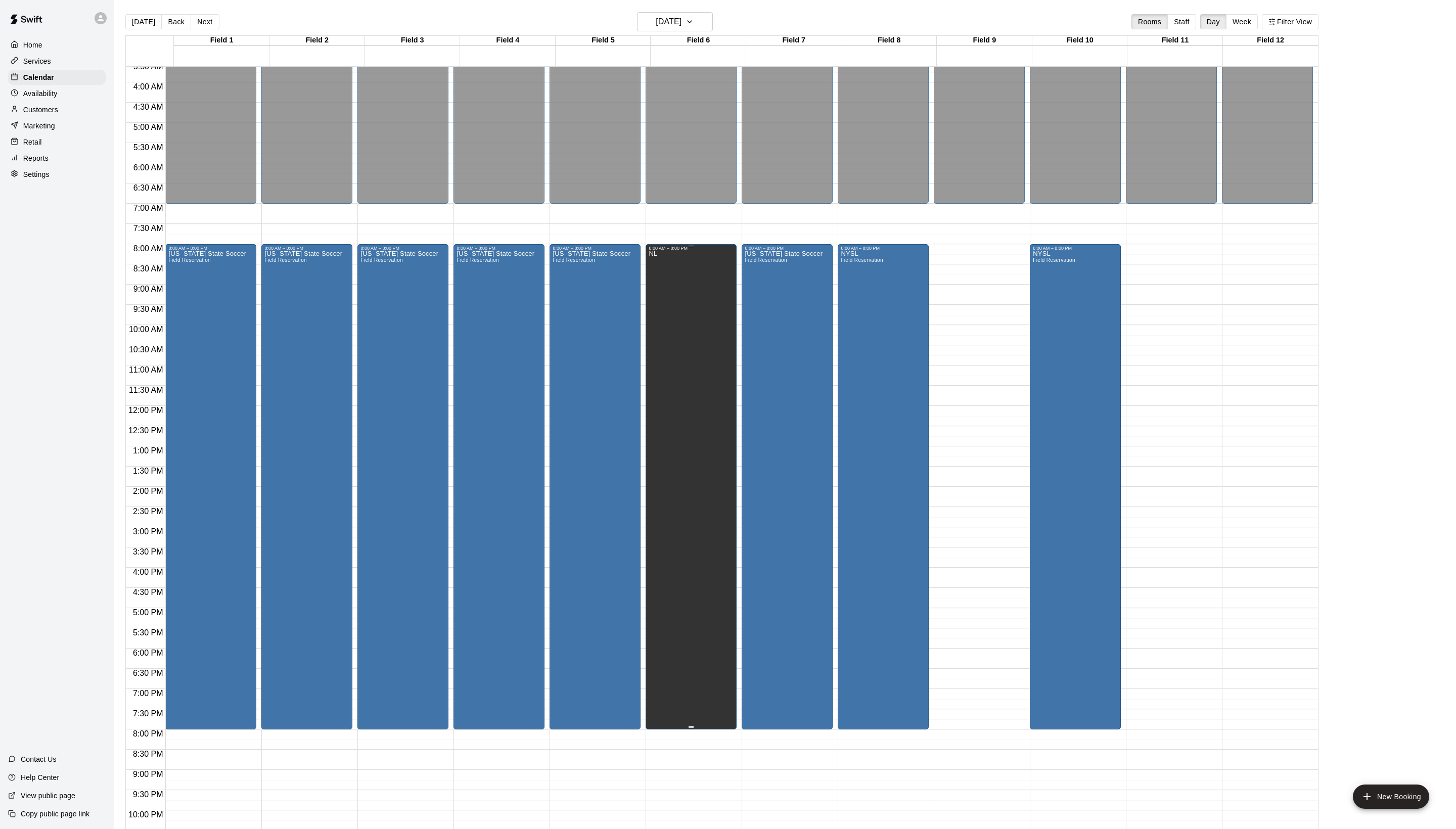
scroll to position [151, 0]
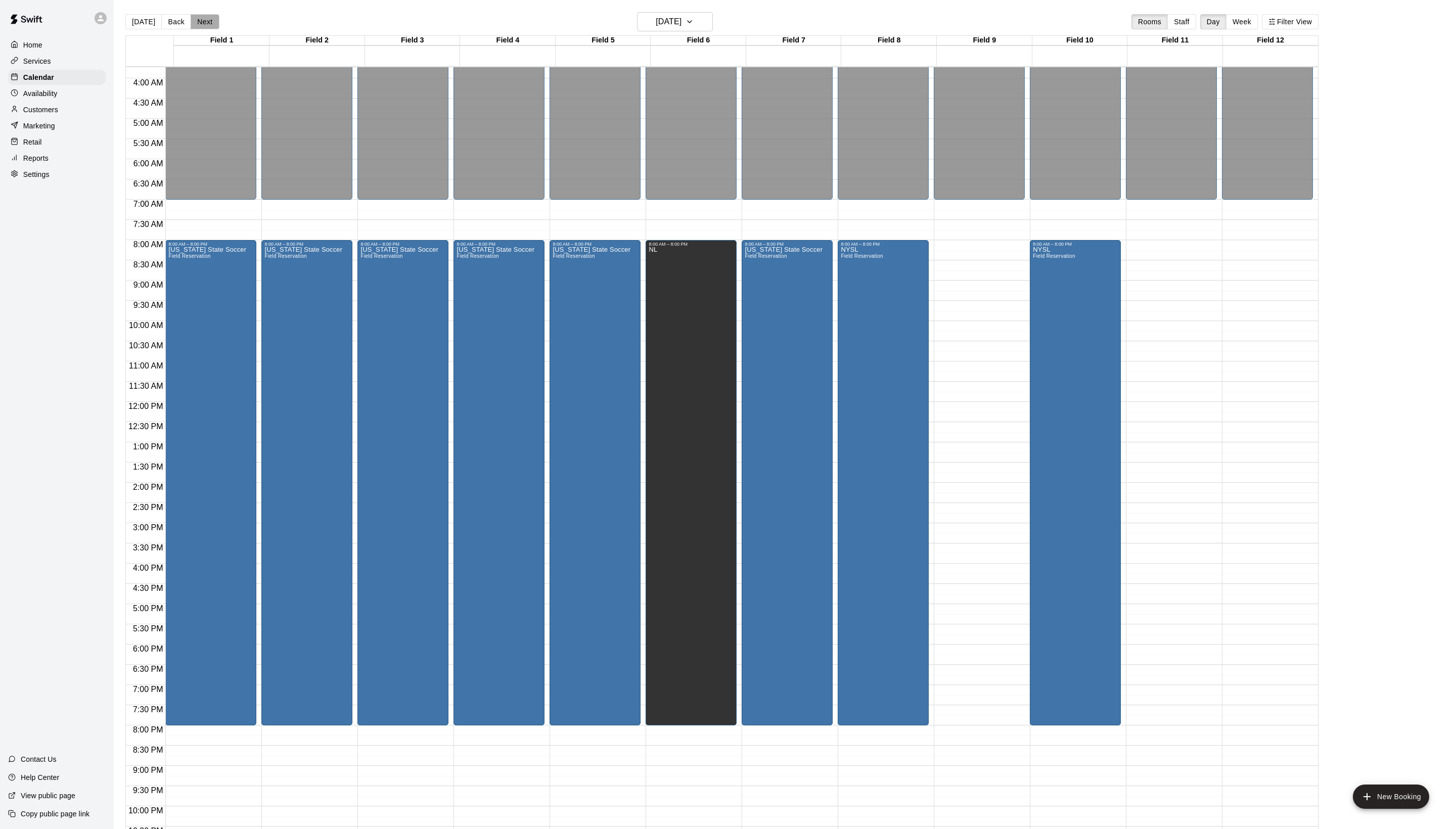
click at [219, 21] on button "Next" at bounding box center [205, 21] width 28 height 15
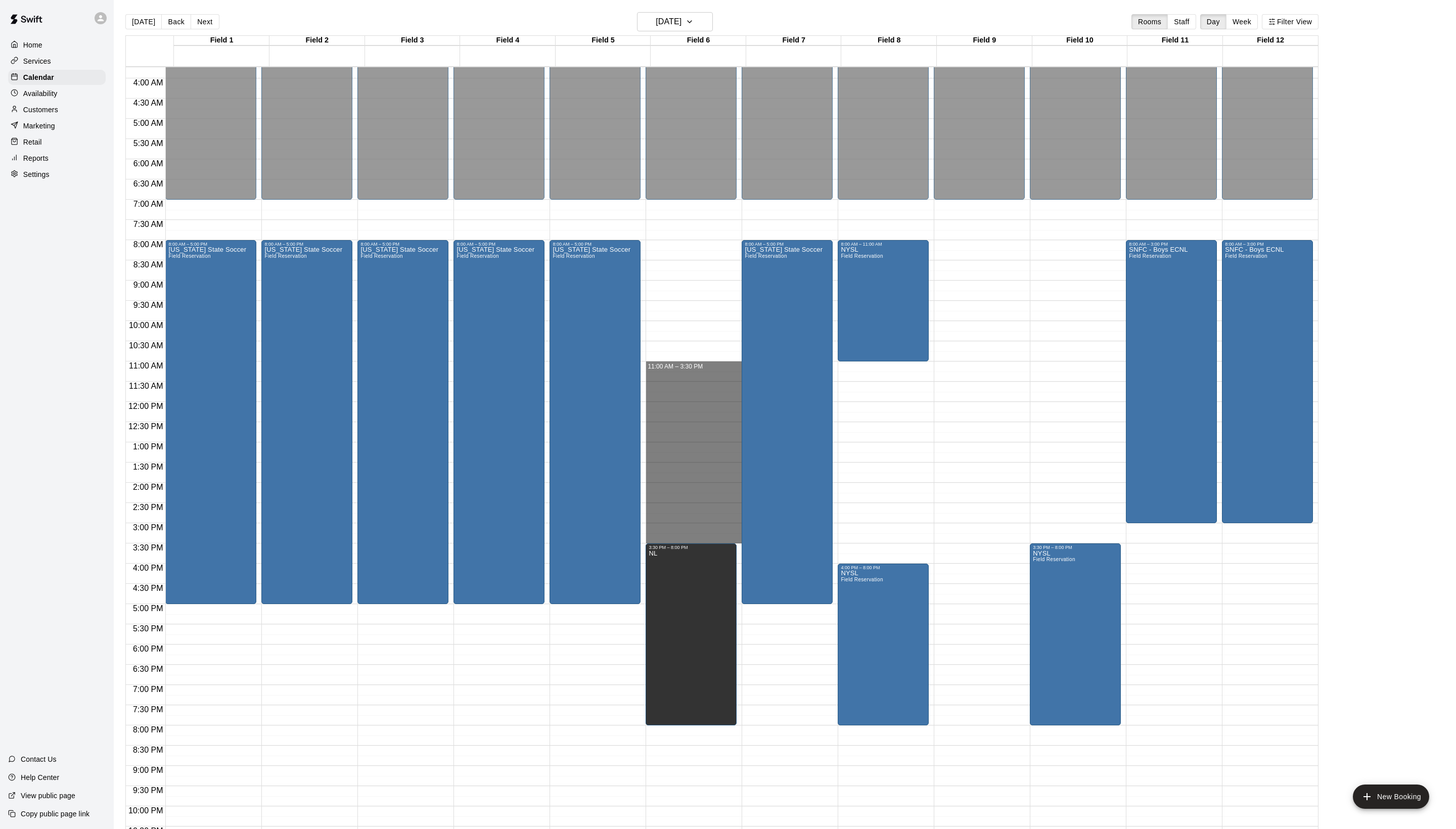
drag, startPoint x: 673, startPoint y: 368, endPoint x: 698, endPoint y: 541, distance: 174.8
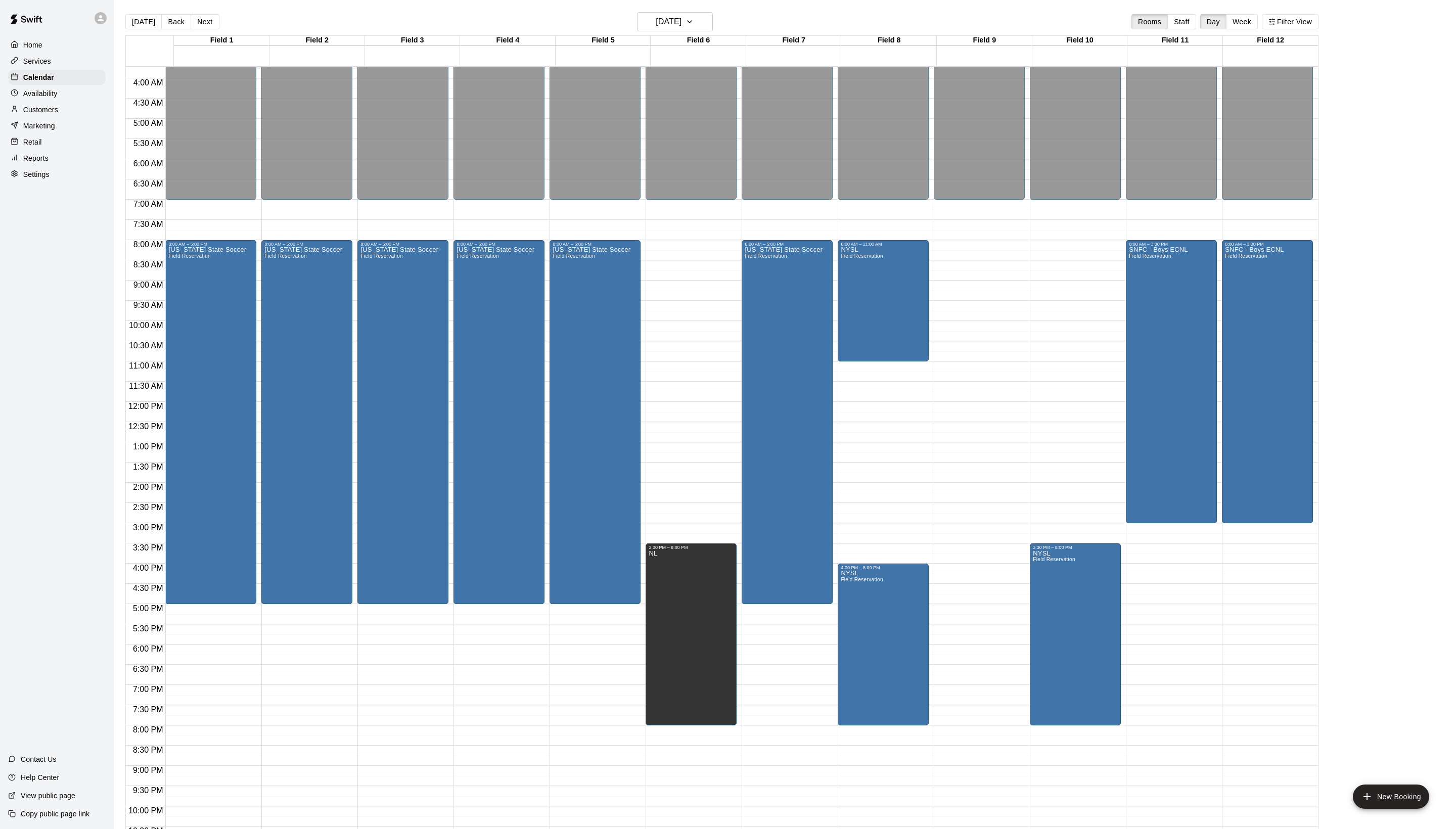
click at [279, 158] on li "11A" at bounding box center [169, 154] width 219 height 9
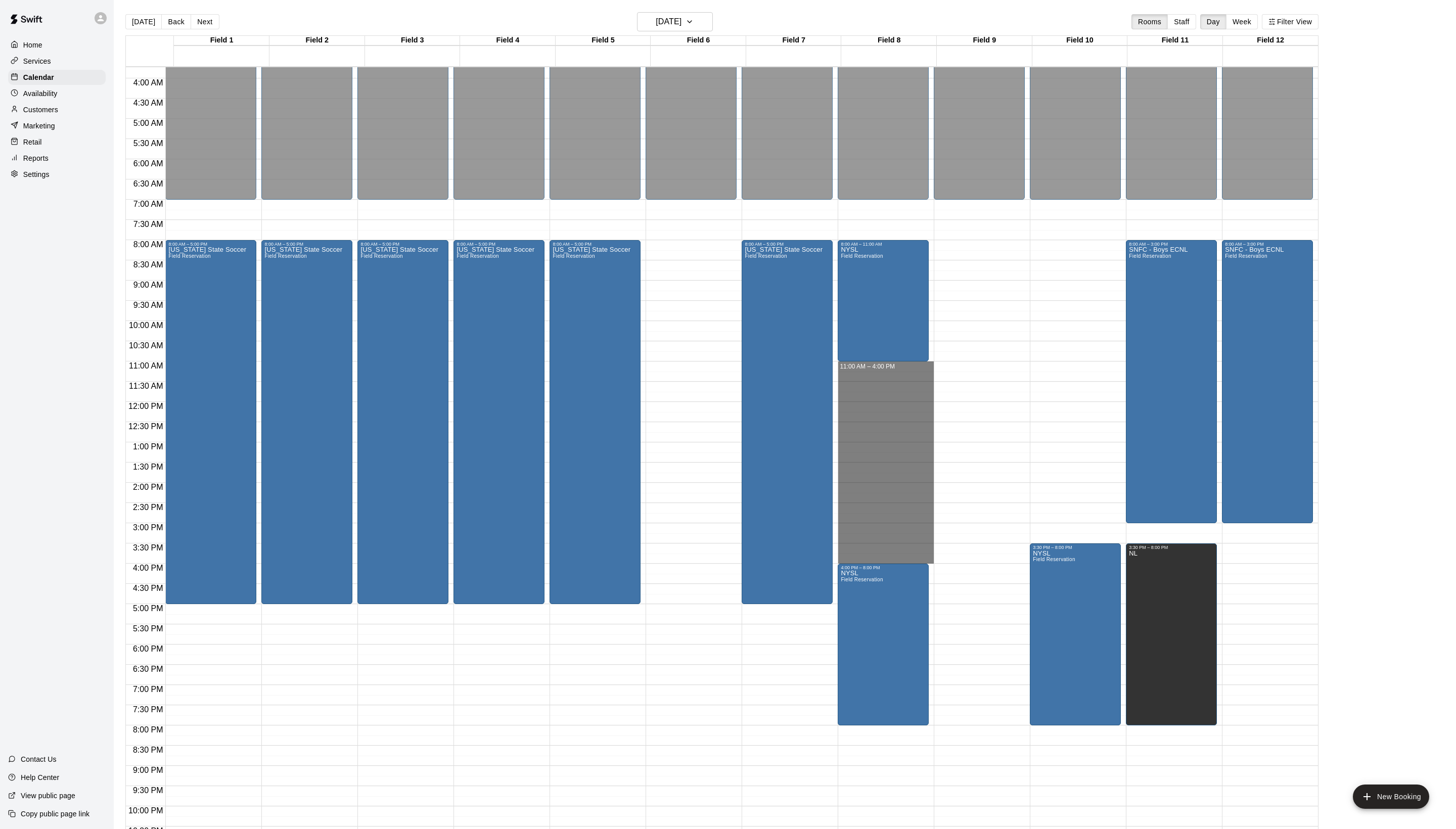
drag, startPoint x: 890, startPoint y: 371, endPoint x: 893, endPoint y: 560, distance: 189.0
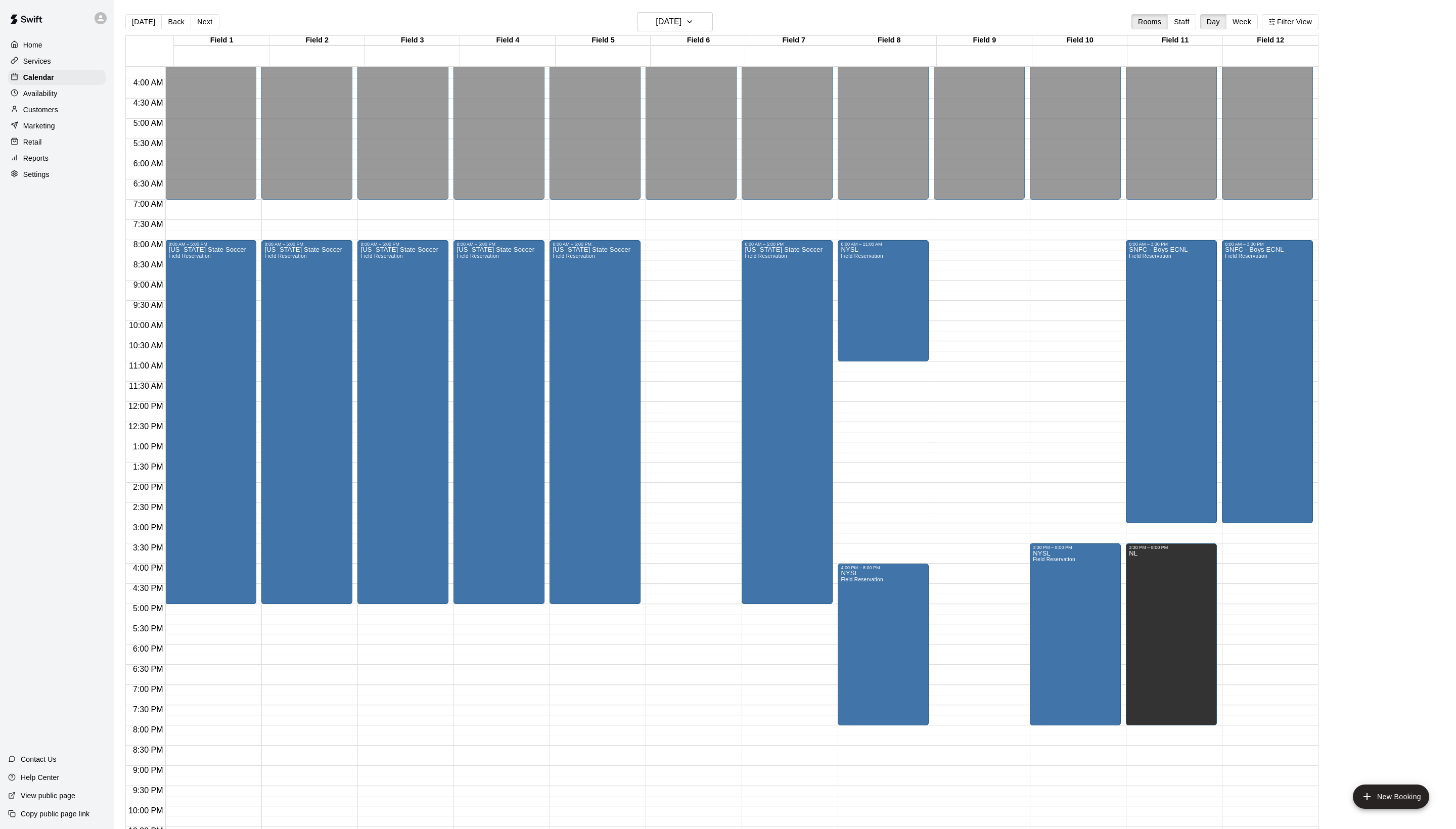
type input "***"
click at [291, 154] on li "Field Reservation" at bounding box center [182, 149] width 219 height 9
type input "**********"
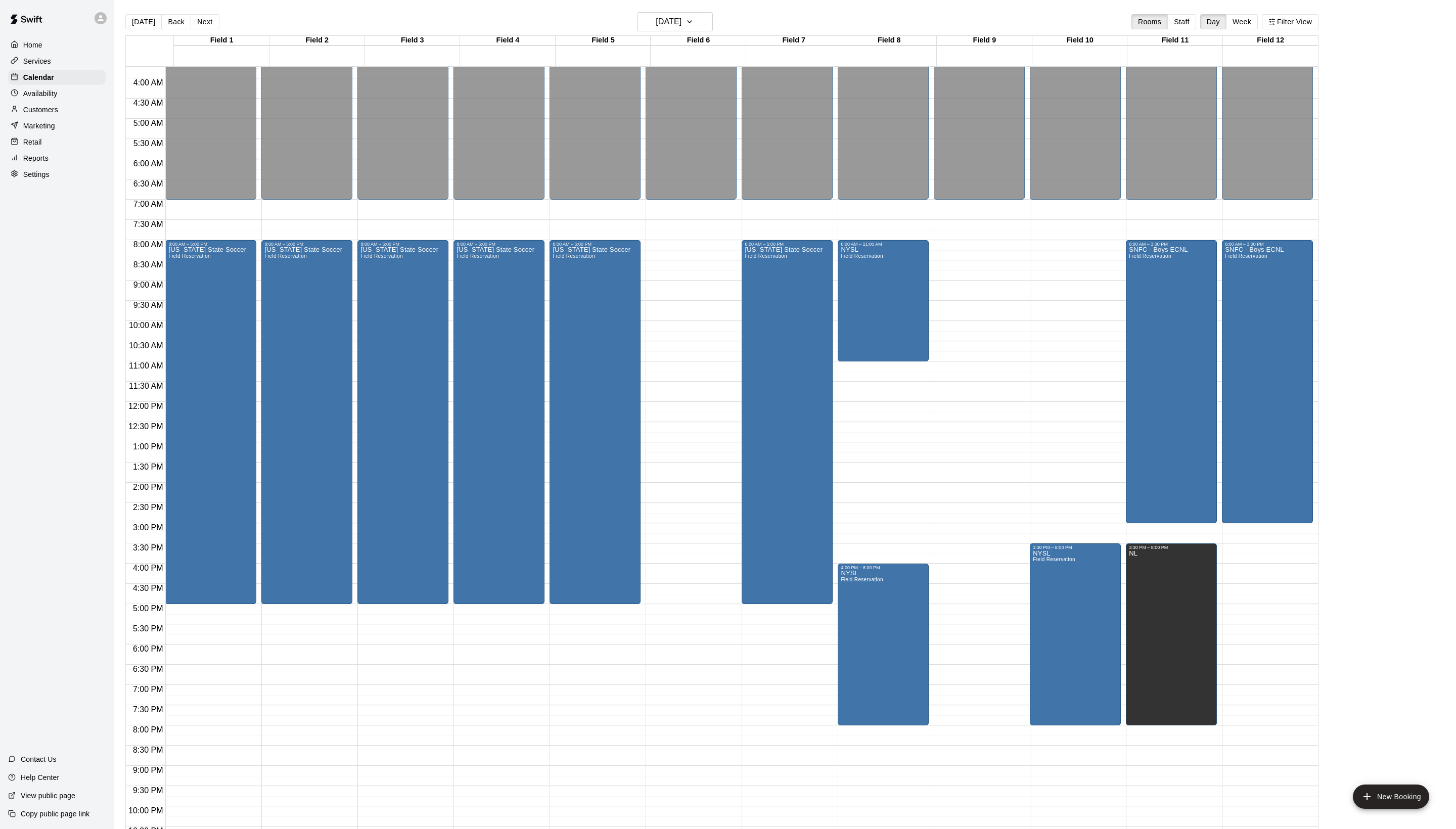
click at [279, 428] on li "Field 6A" at bounding box center [169, 781] width 219 height 9
click at [279, 428] on li "Field 6B" at bounding box center [169, 789] width 219 height 9
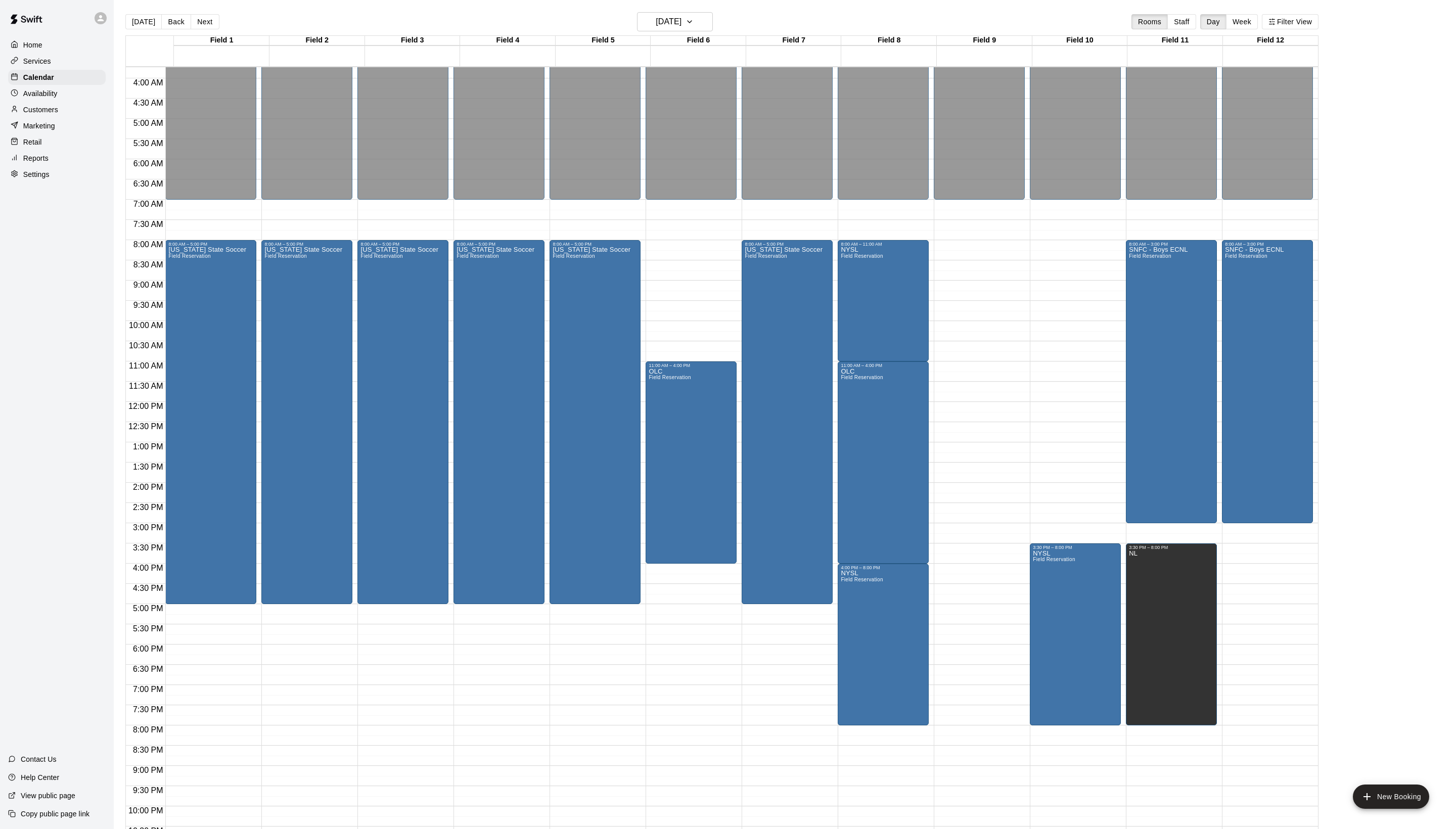
type input "****"
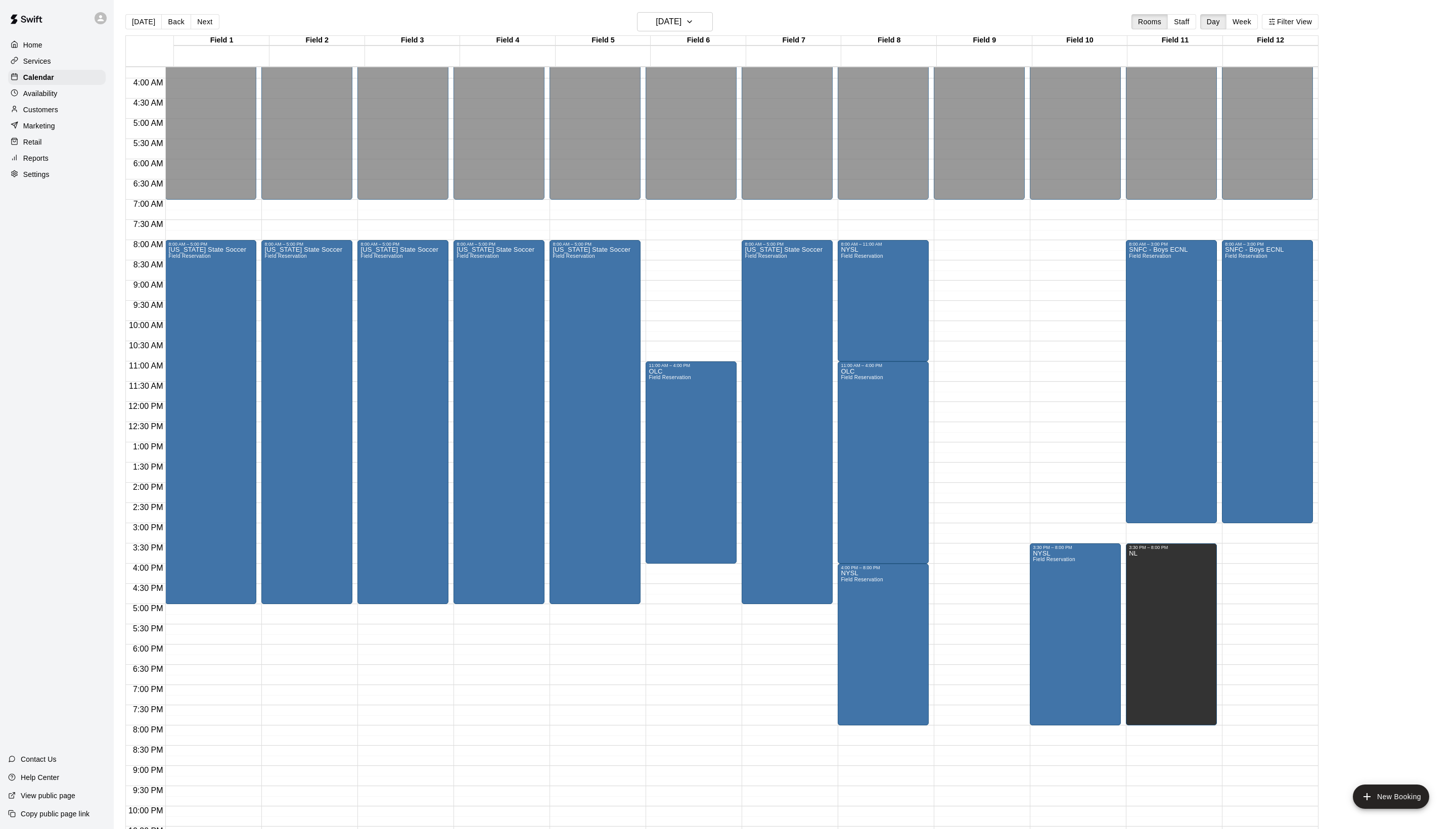
type input "*"
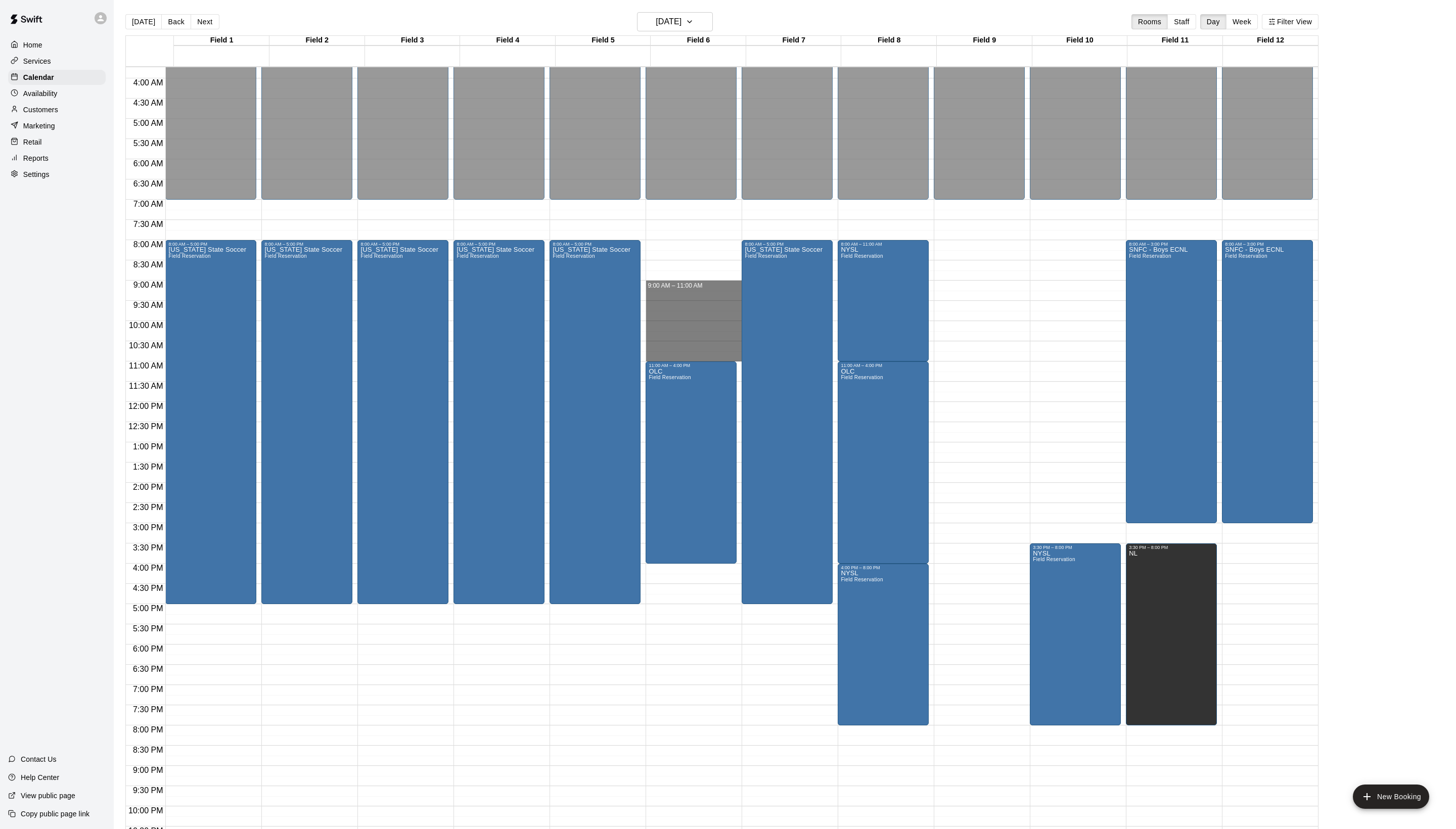
drag, startPoint x: 670, startPoint y: 287, endPoint x: 678, endPoint y: 360, distance: 73.4
type input "**********"
click at [291, 154] on li "Field Reservation" at bounding box center [182, 149] width 219 height 9
type input "**********"
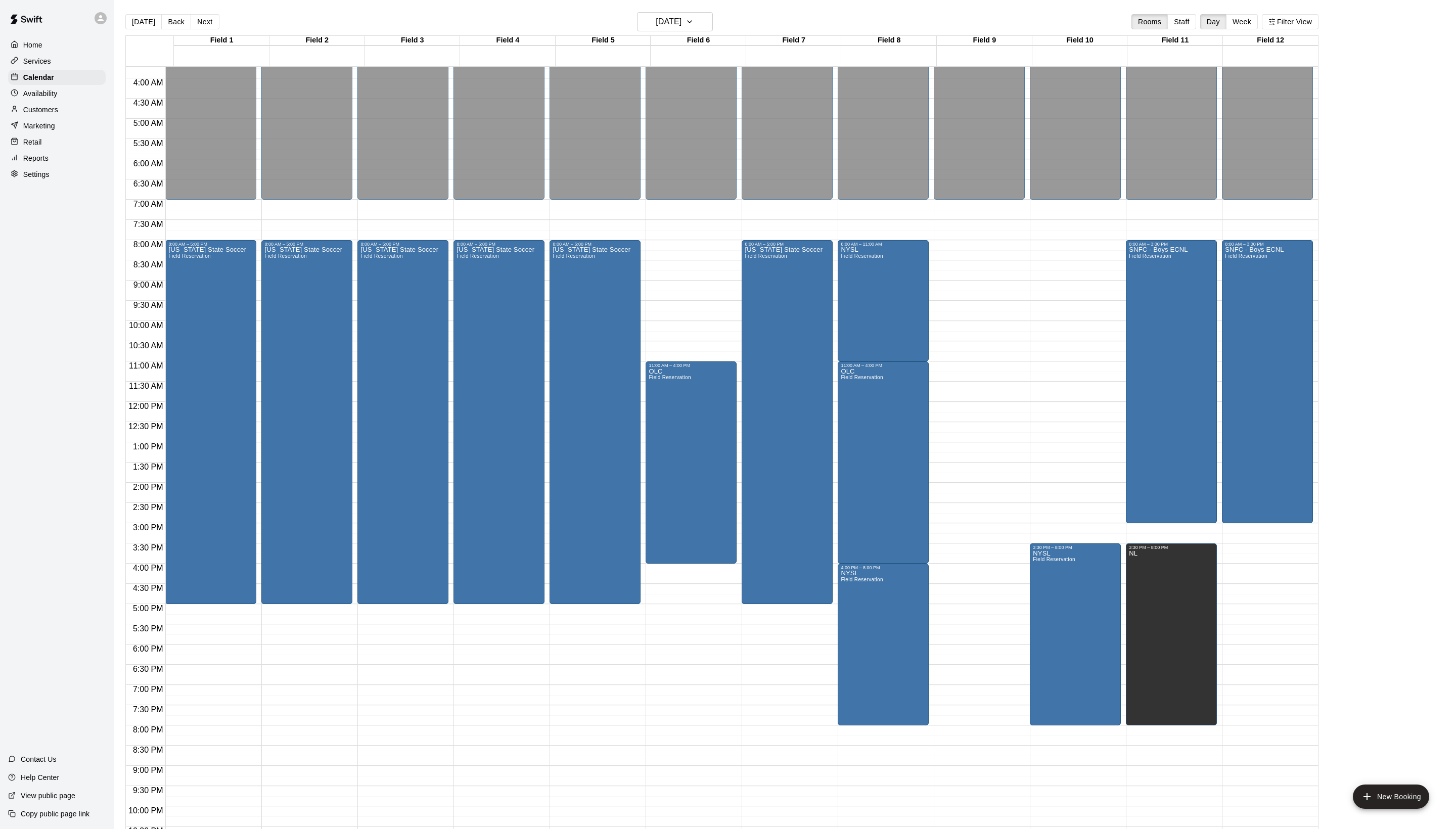
type input "*****"
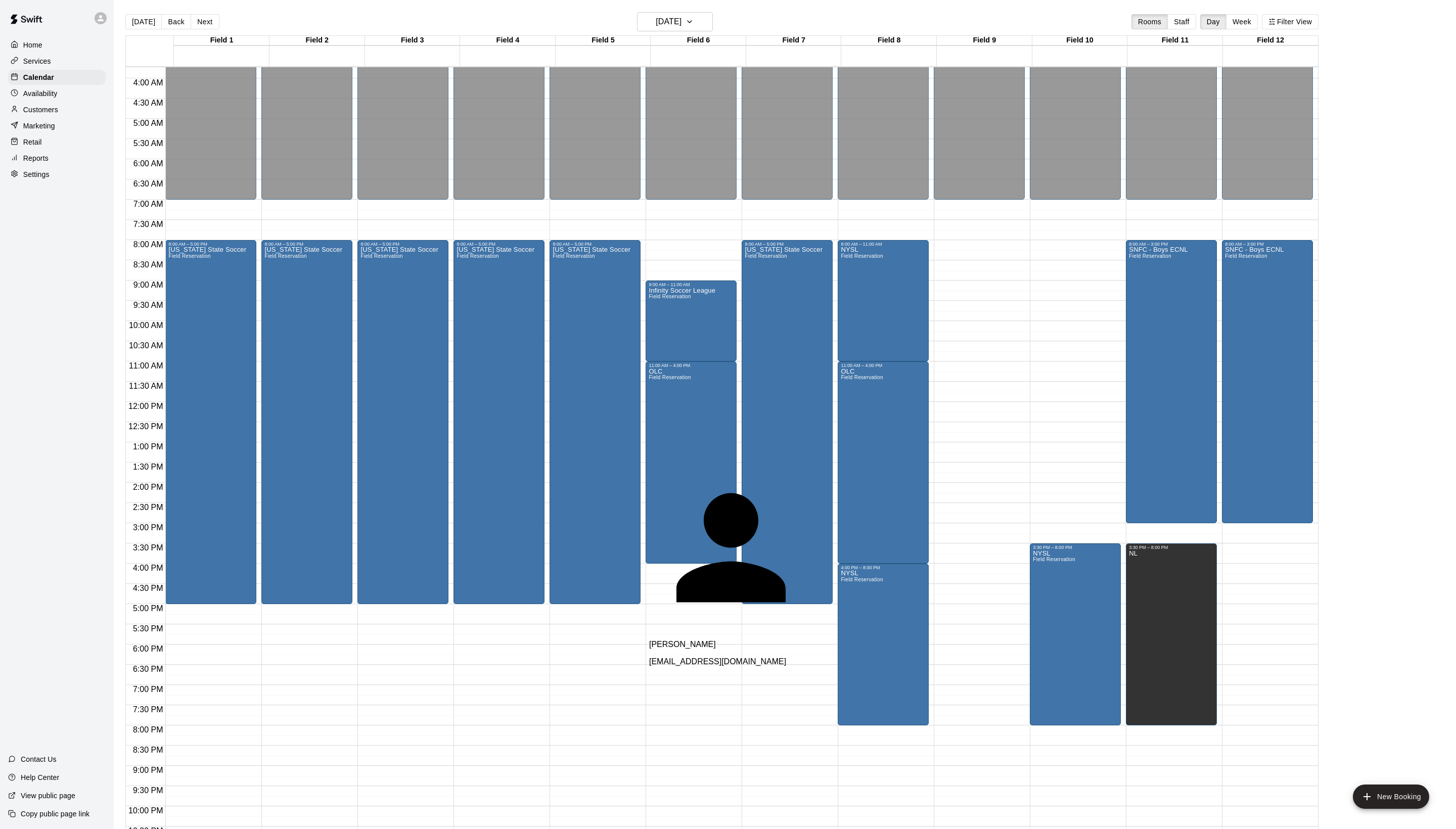
click at [689, 428] on span "[EMAIL_ADDRESS][DOMAIN_NAME]" at bounding box center [717, 661] width 137 height 8
type input "*"
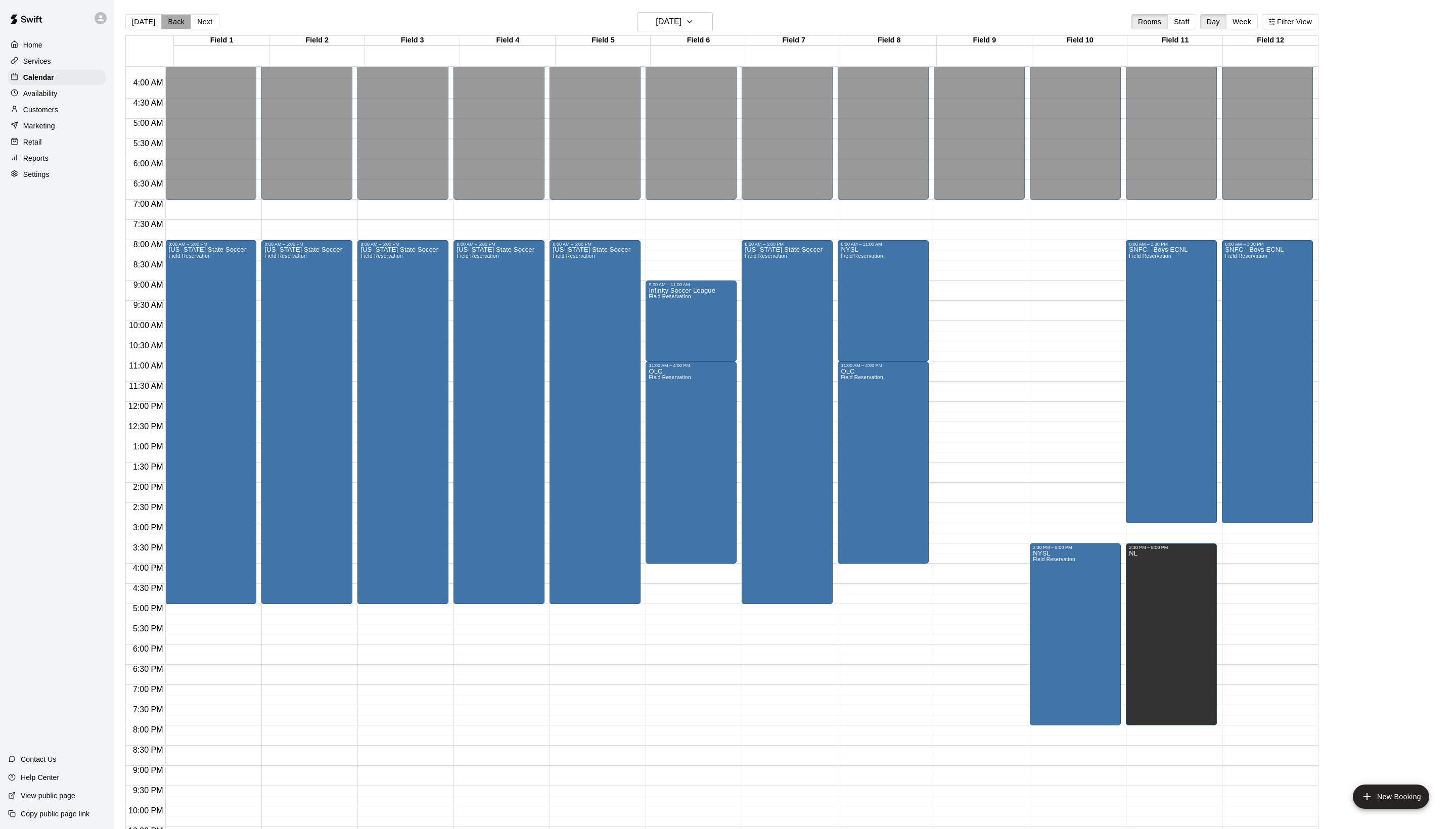
click at [188, 23] on button "Back" at bounding box center [176, 21] width 30 height 15
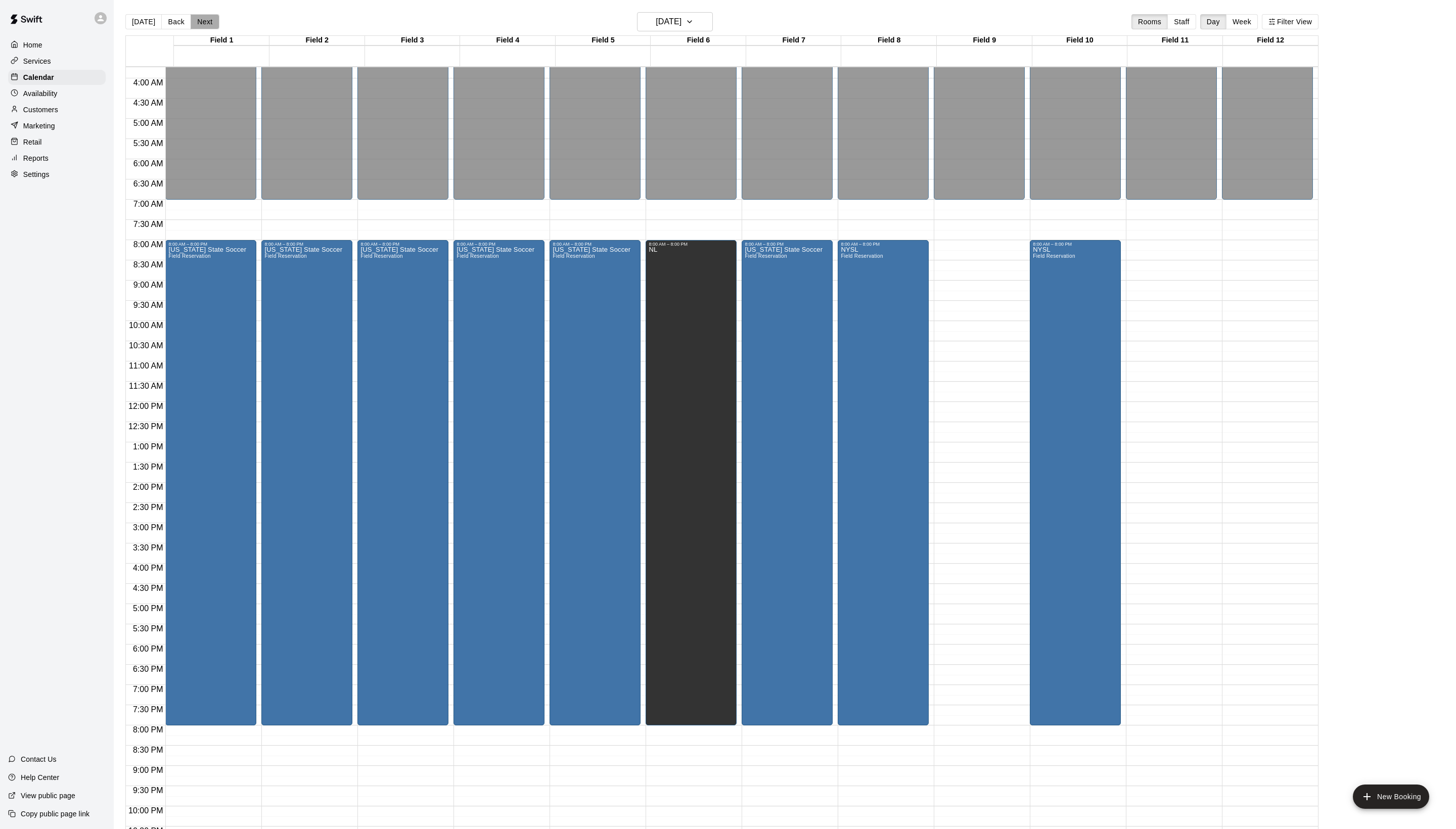
click at [219, 14] on button "Next" at bounding box center [205, 21] width 28 height 15
